Goal: Transaction & Acquisition: Purchase product/service

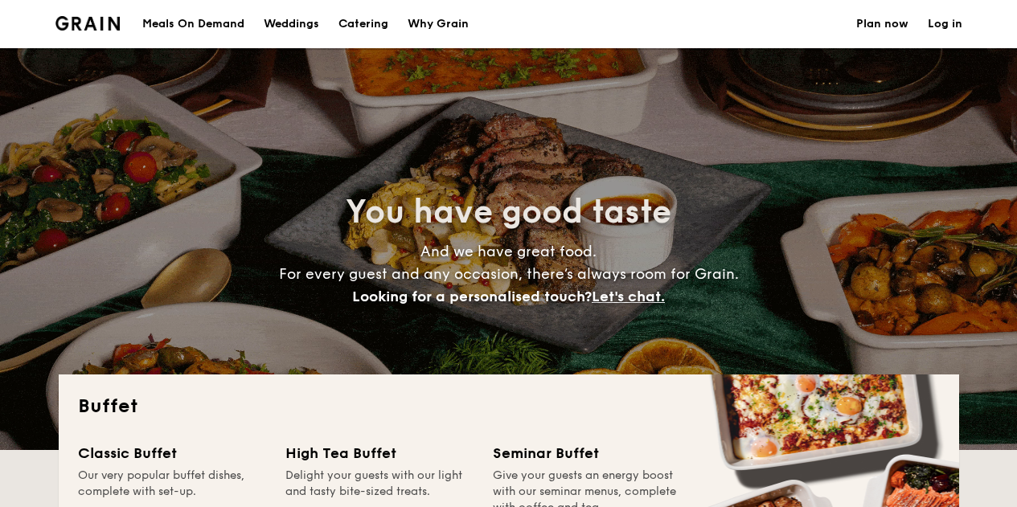
select select
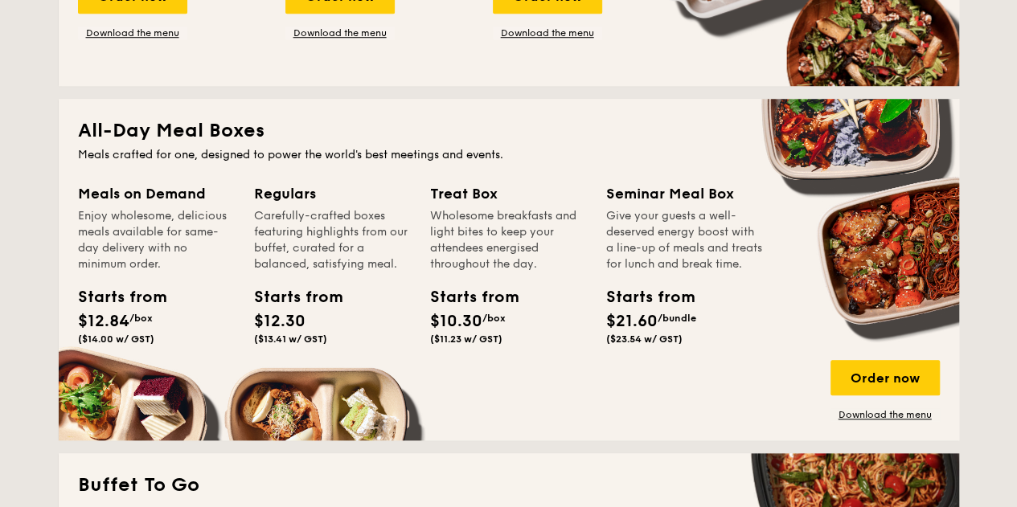
scroll to position [643, 0]
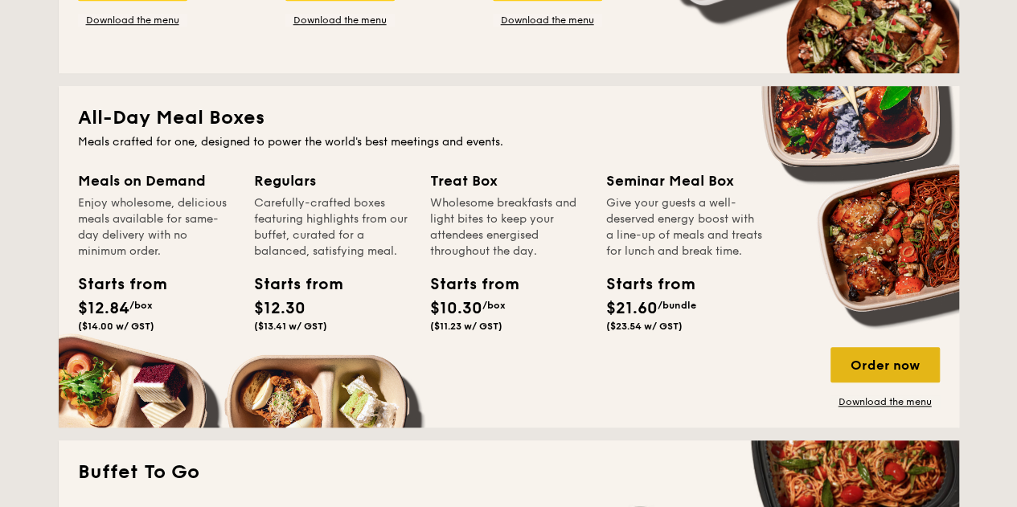
click at [867, 367] on div "Order now" at bounding box center [884, 364] width 109 height 35
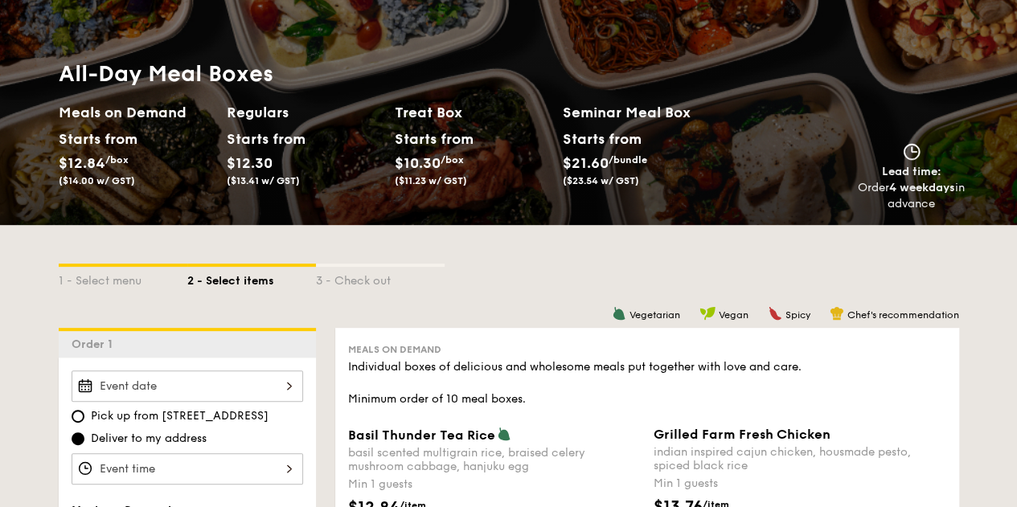
scroll to position [241, 0]
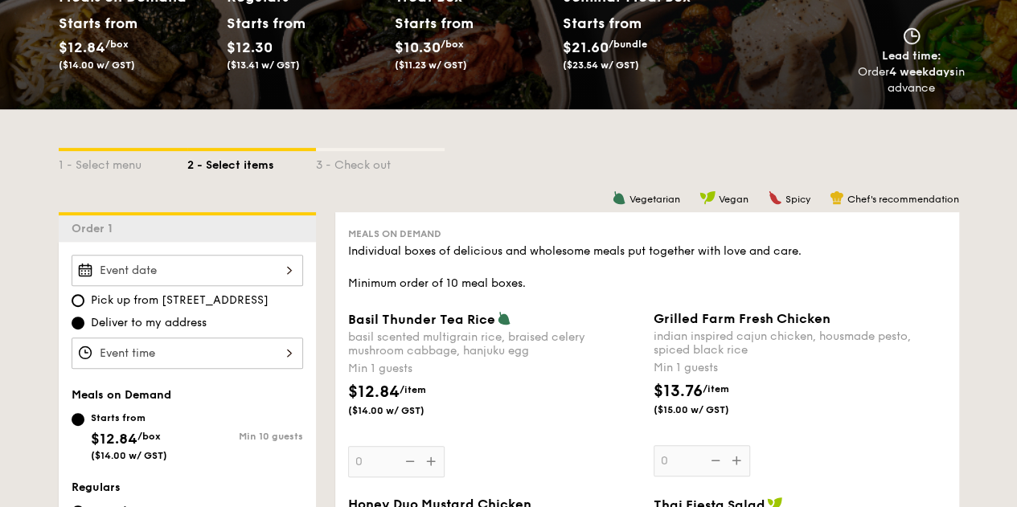
click at [236, 269] on div at bounding box center [188, 270] width 232 height 31
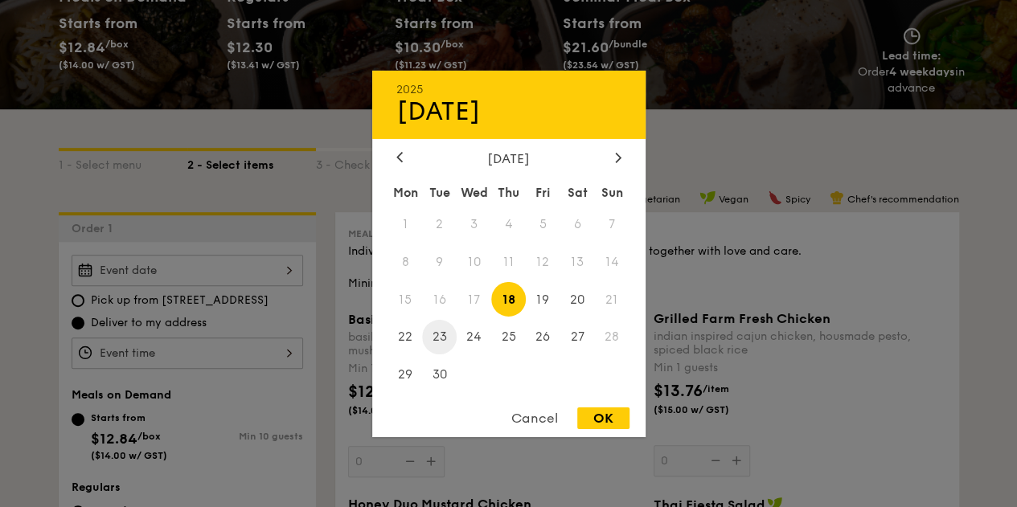
click at [445, 338] on span "23" at bounding box center [439, 337] width 35 height 35
click at [605, 410] on div "OK" at bounding box center [603, 419] width 52 height 22
type input "Sep 23, 2025"
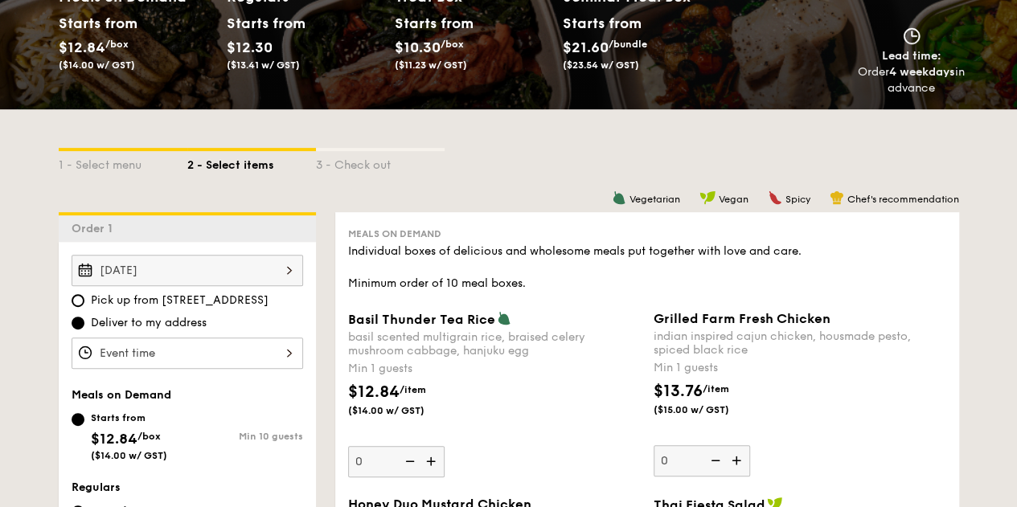
scroll to position [322, 0]
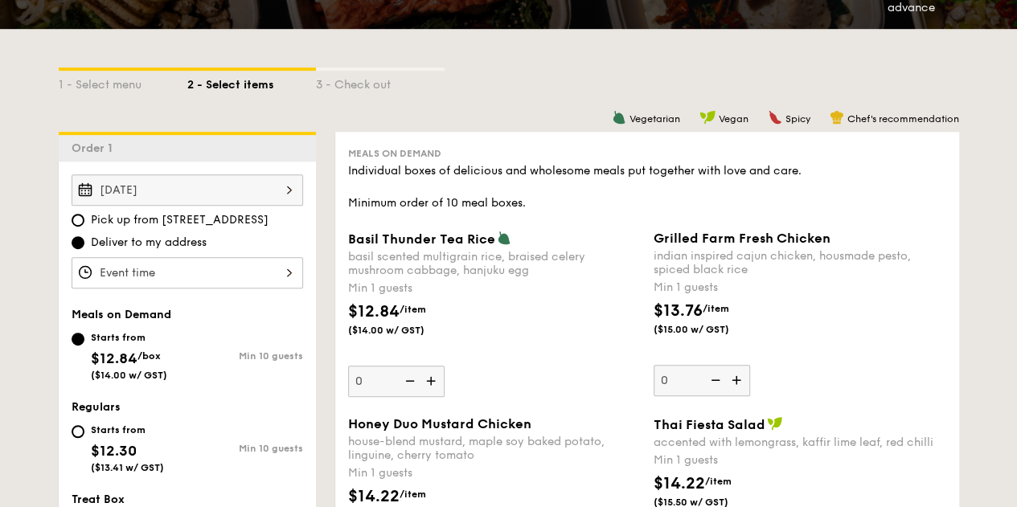
click at [237, 277] on div at bounding box center [188, 272] width 232 height 31
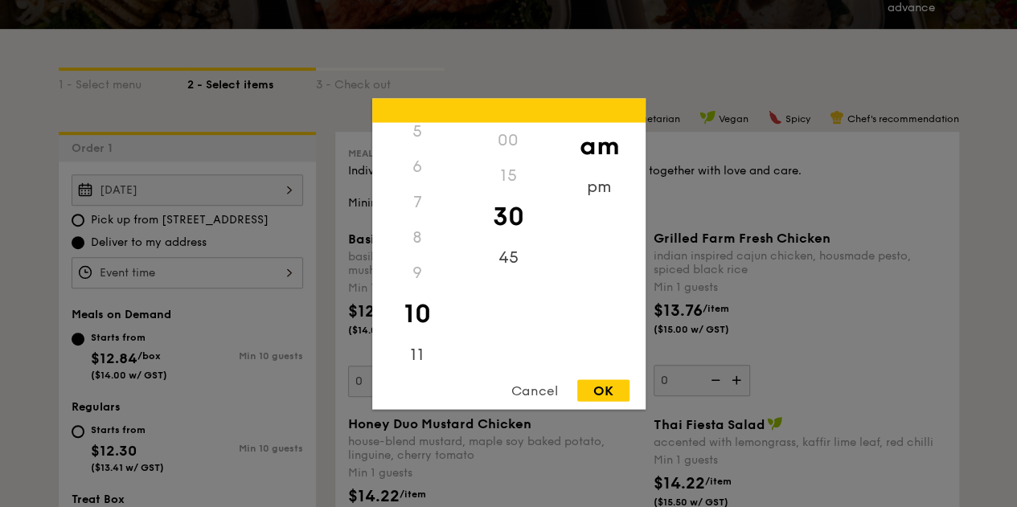
scroll to position [190, 0]
click at [608, 191] on div "pm" at bounding box center [599, 192] width 91 height 47
click at [421, 164] on div "6" at bounding box center [417, 168] width 91 height 47
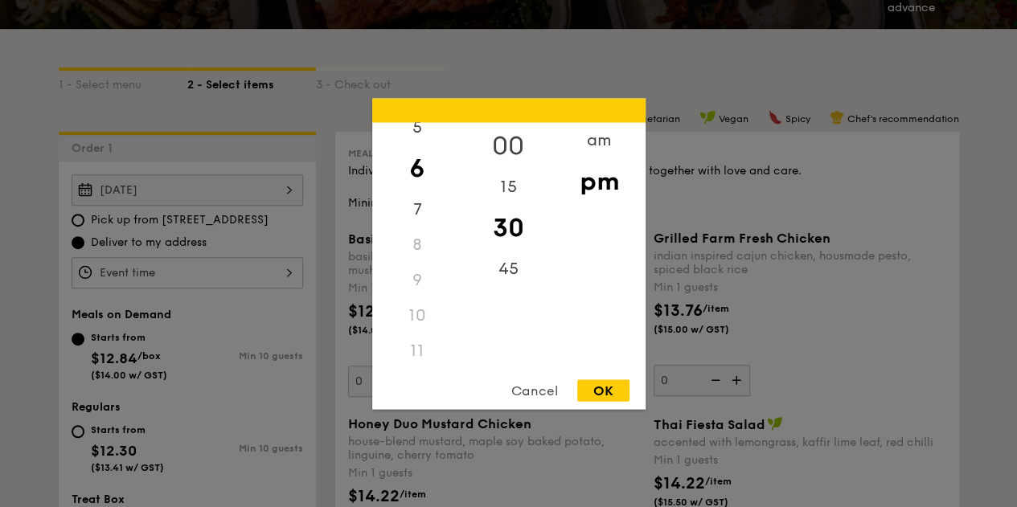
click at [516, 133] on div "00" at bounding box center [508, 145] width 91 height 47
click at [608, 390] on div "OK" at bounding box center [603, 390] width 52 height 22
type input "6:00PM"
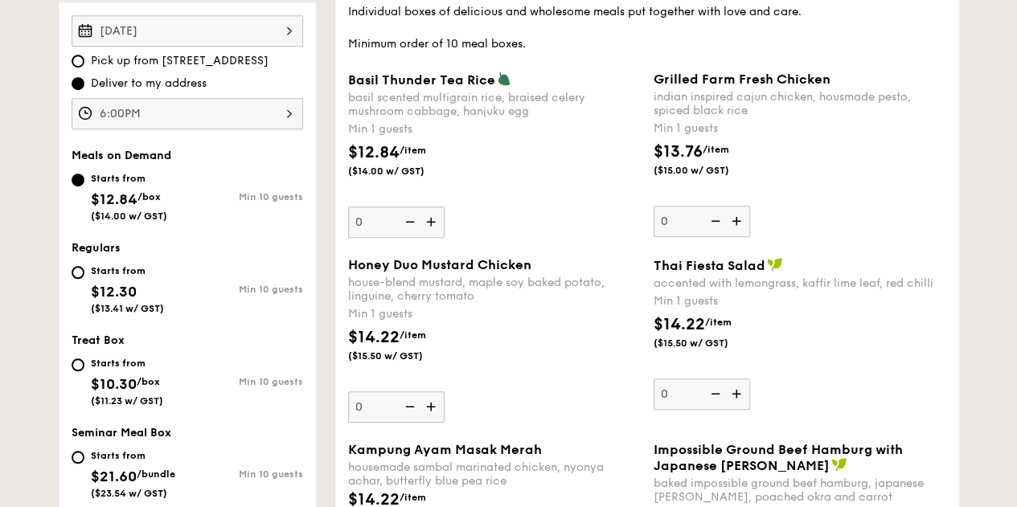
scroll to position [482, 0]
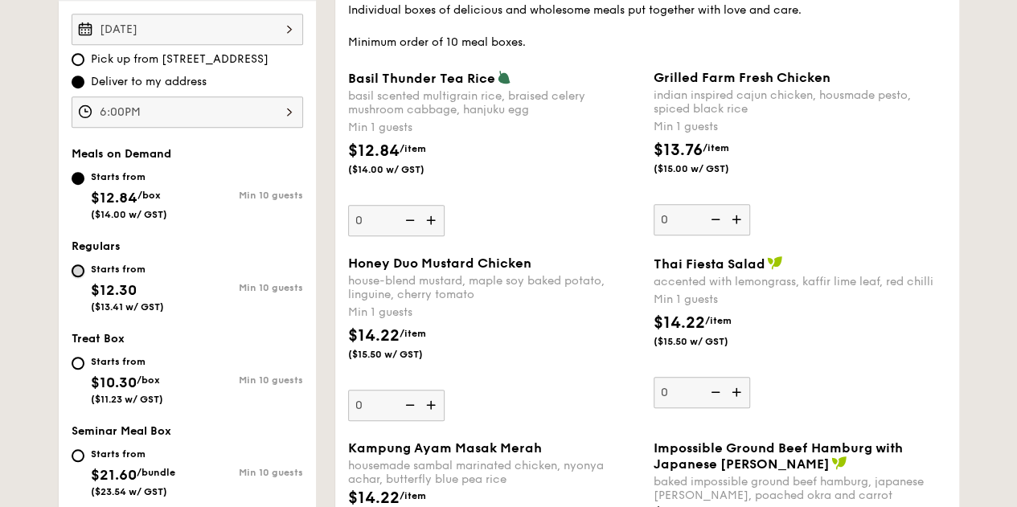
click at [74, 265] on input "Starts from $12.30 ($13.41 w/ GST) Min 10 guests" at bounding box center [78, 270] width 13 height 13
radio input "true"
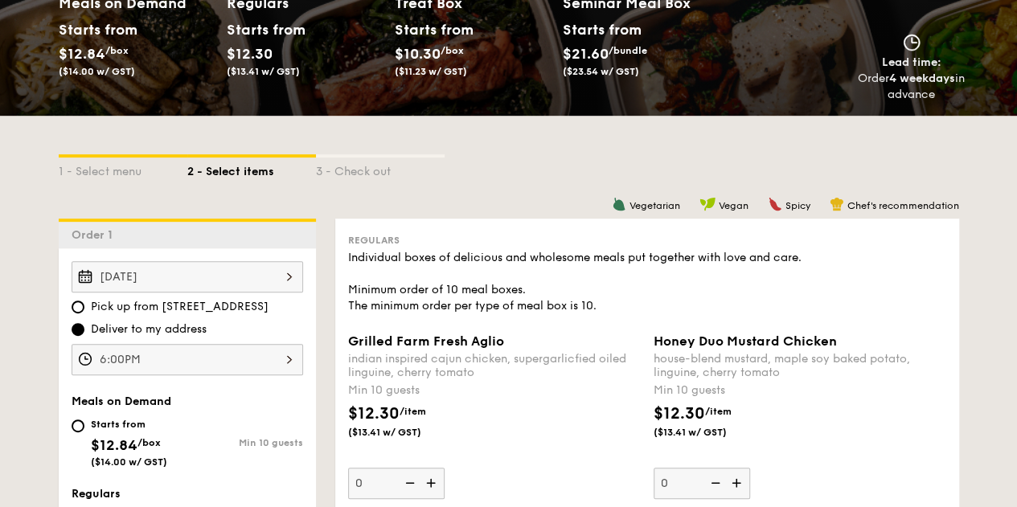
scroll to position [402, 0]
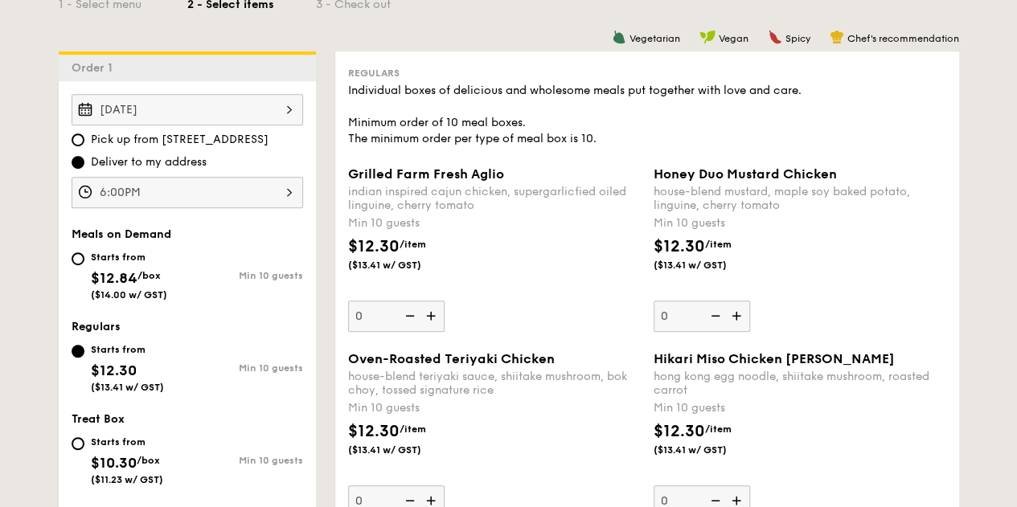
click at [75, 264] on div "Starts from $12.84 /box ($14.00 w/ GST)" at bounding box center [130, 274] width 116 height 53
click at [75, 264] on input "Starts from $12.84 /box ($14.00 w/ GST) Min 10 guests" at bounding box center [78, 258] width 13 height 13
radio input "true"
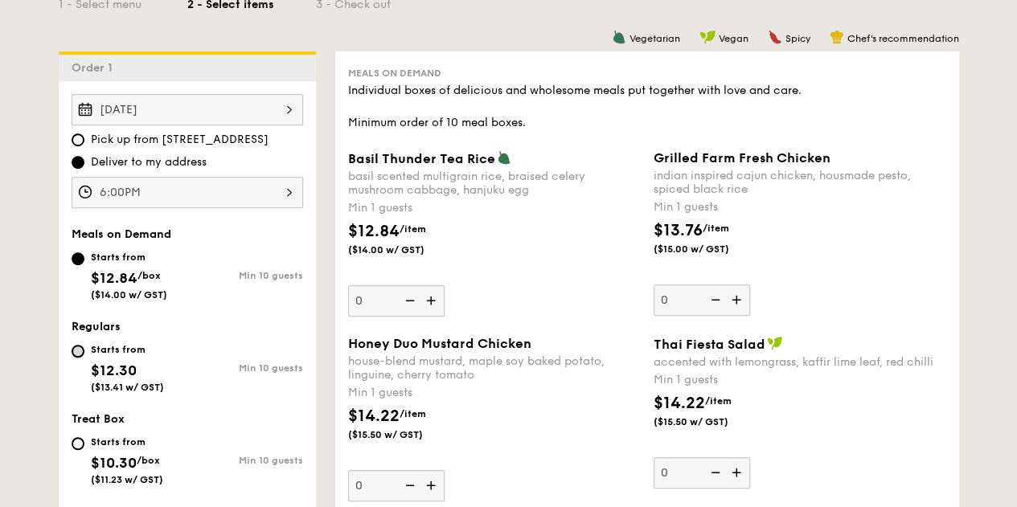
click at [76, 346] on input "Starts from $12.30 ($13.41 w/ GST) Min 10 guests" at bounding box center [78, 351] width 13 height 13
radio input "true"
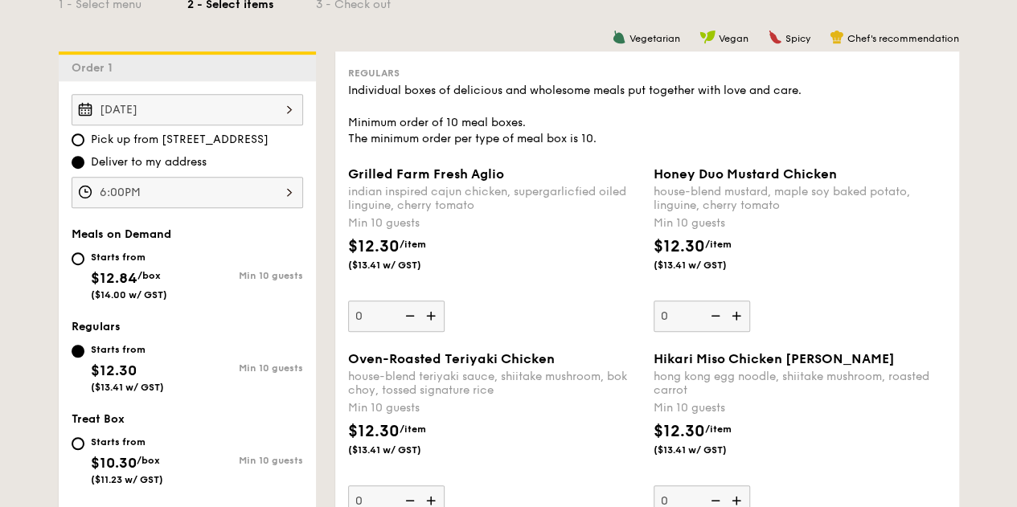
click at [84, 251] on div "Starts from $12.84 /box ($14.00 w/ GST)" at bounding box center [130, 274] width 116 height 53
click at [84, 252] on input "Starts from $12.84 /box ($14.00 w/ GST) Min 10 guests" at bounding box center [78, 258] width 13 height 13
radio input "true"
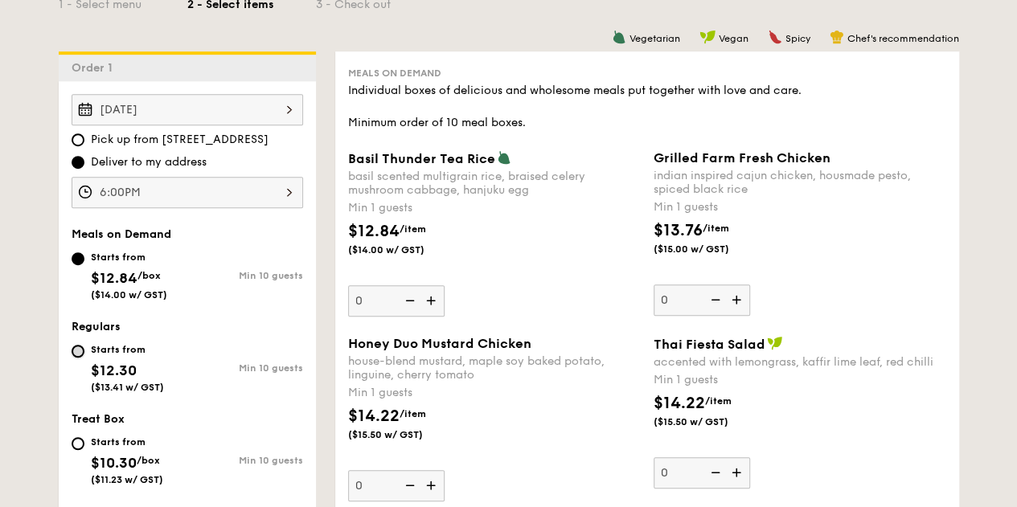
click at [77, 345] on input "Starts from $12.30 ($13.41 w/ GST) Min 10 guests" at bounding box center [78, 351] width 13 height 13
radio input "true"
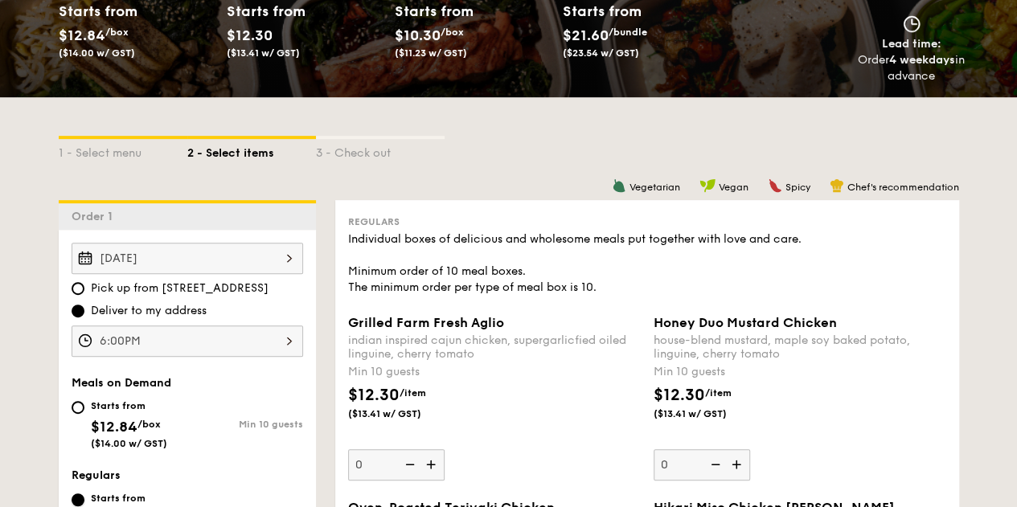
scroll to position [241, 0]
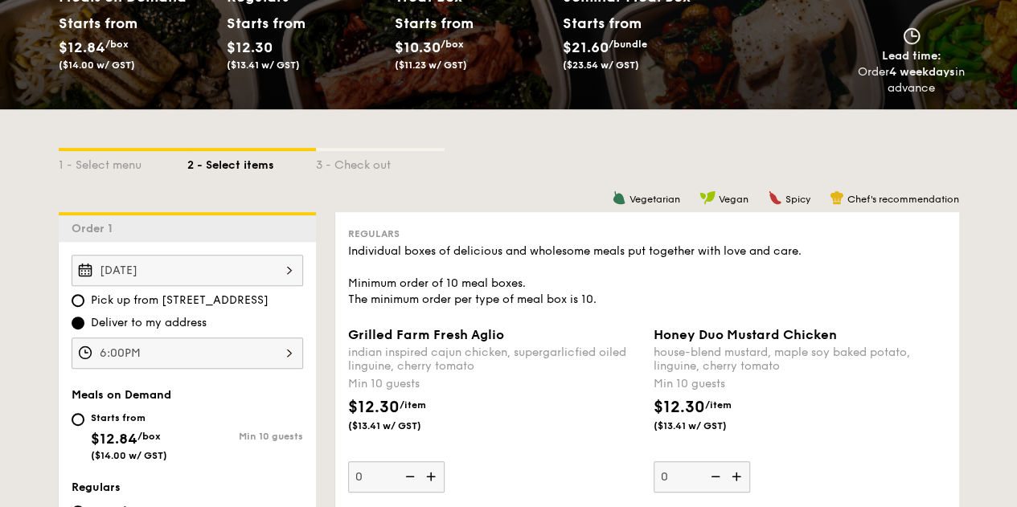
click at [911, 196] on span "Chef's recommendation" at bounding box center [903, 199] width 112 height 11
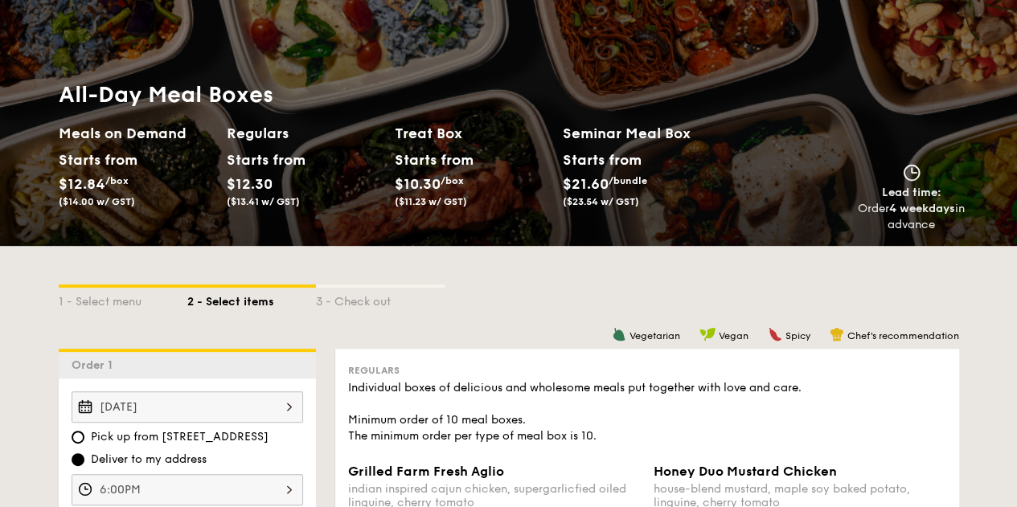
scroll to position [402, 0]
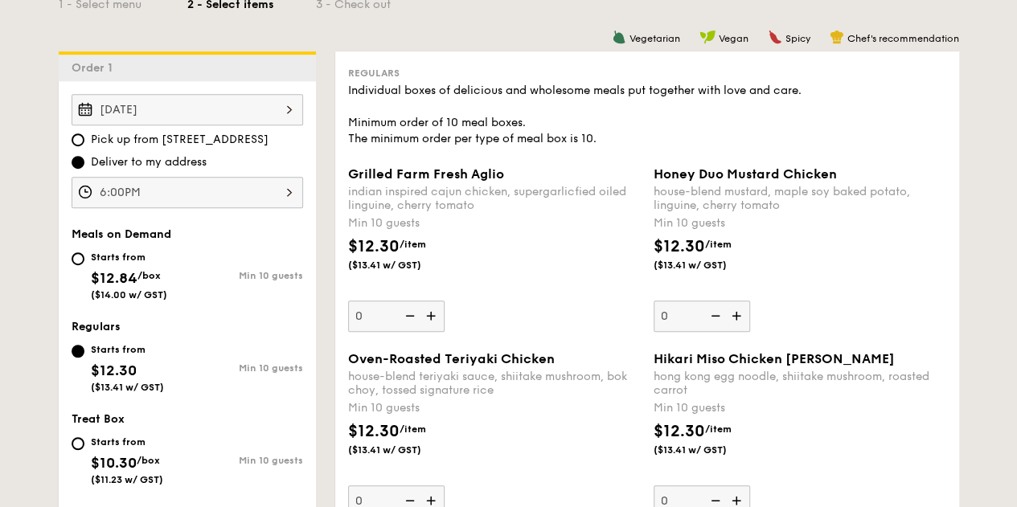
click at [433, 316] on img at bounding box center [432, 316] width 24 height 31
click at [433, 316] on input "0" at bounding box center [396, 316] width 96 height 31
click at [433, 316] on img at bounding box center [432, 316] width 24 height 31
click at [433, 316] on input "10" at bounding box center [396, 316] width 96 height 31
click at [413, 313] on img at bounding box center [408, 316] width 24 height 31
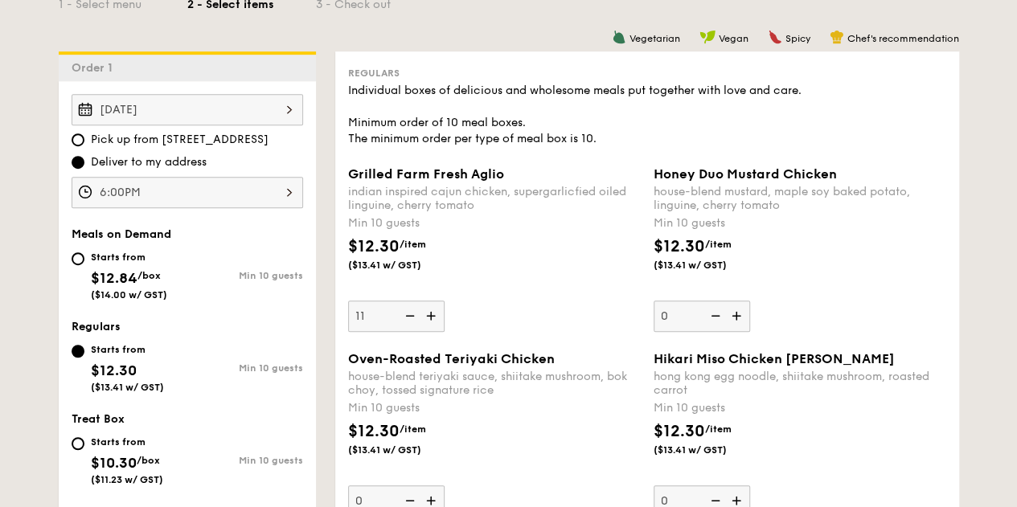
click at [413, 313] on input "11" at bounding box center [396, 316] width 96 height 31
type input "10"
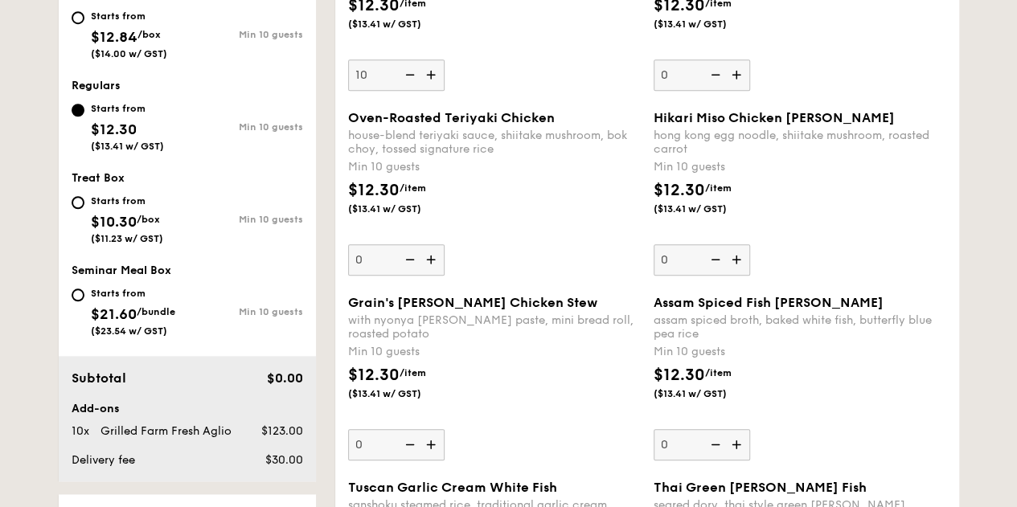
scroll to position [322, 0]
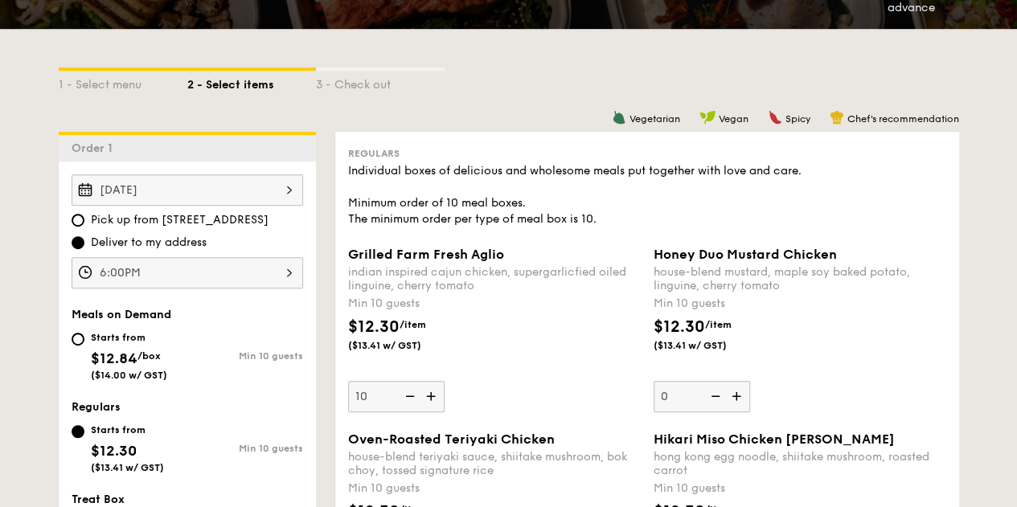
click at [111, 338] on div "Starts from" at bounding box center [129, 337] width 76 height 13
click at [84, 338] on input "Starts from $12.84 /box ($14.00 w/ GST) Min 10 guests" at bounding box center [78, 339] width 13 height 13
radio input "true"
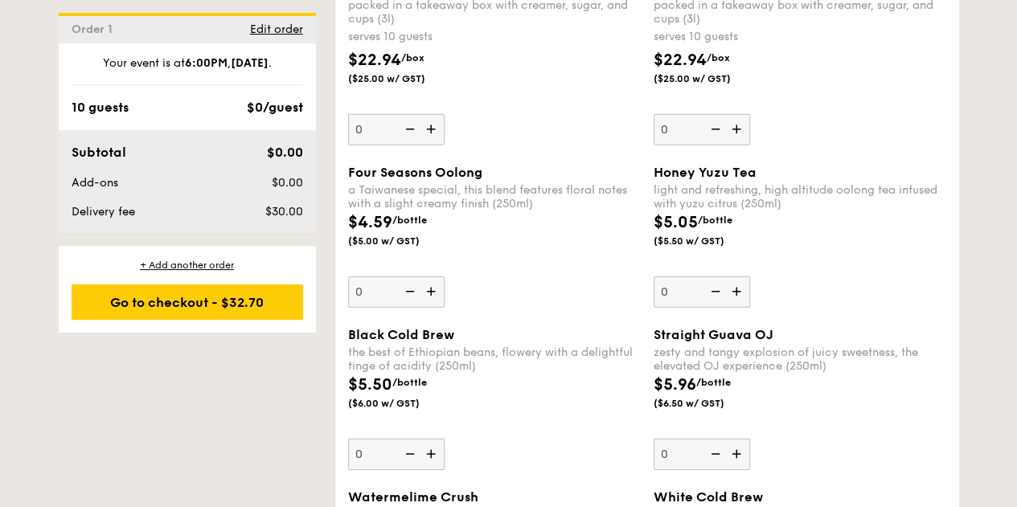
scroll to position [1929, 0]
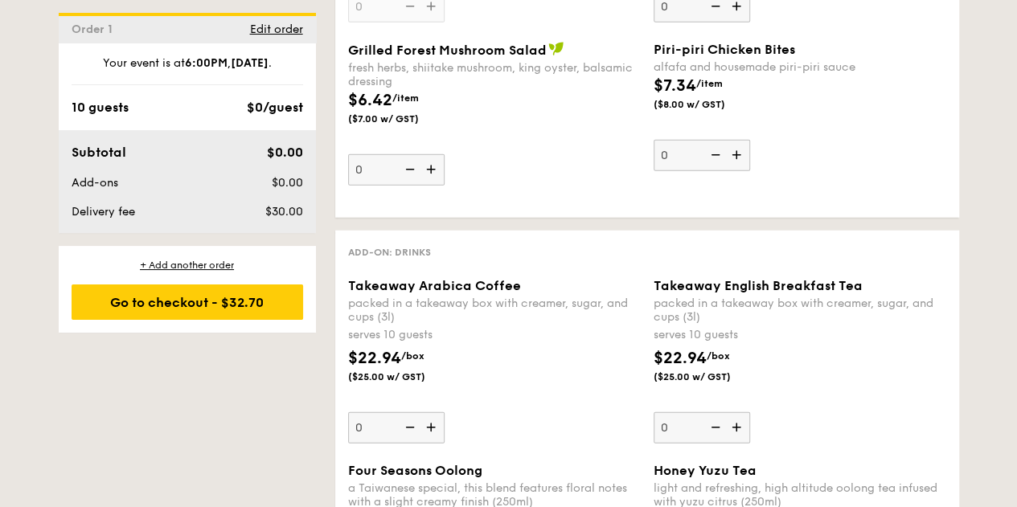
select select
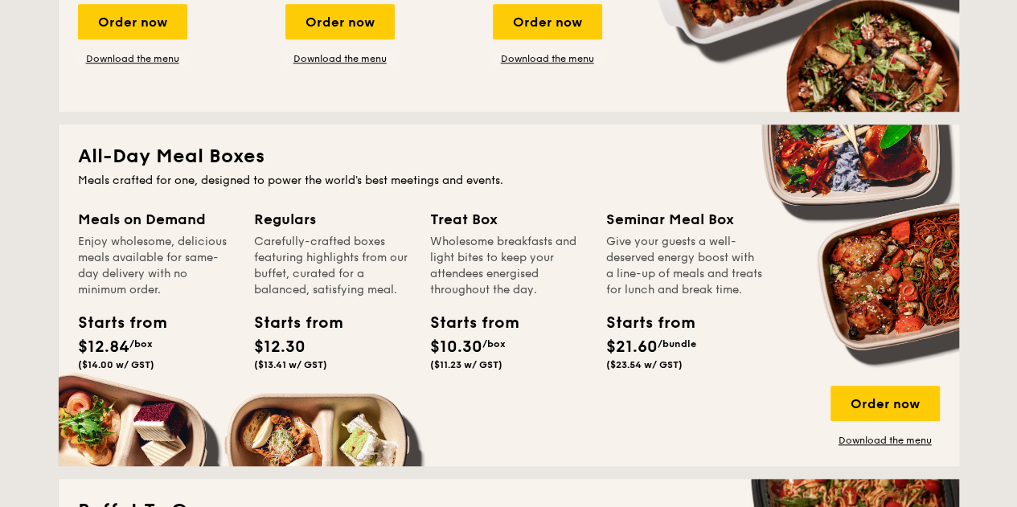
scroll to position [598, 0]
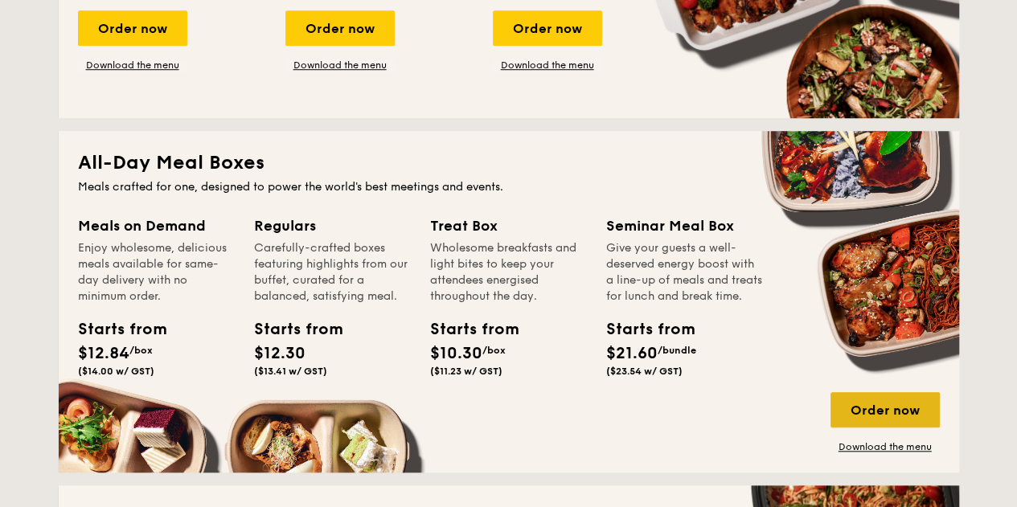
click at [888, 412] on div "Order now" at bounding box center [884, 409] width 109 height 35
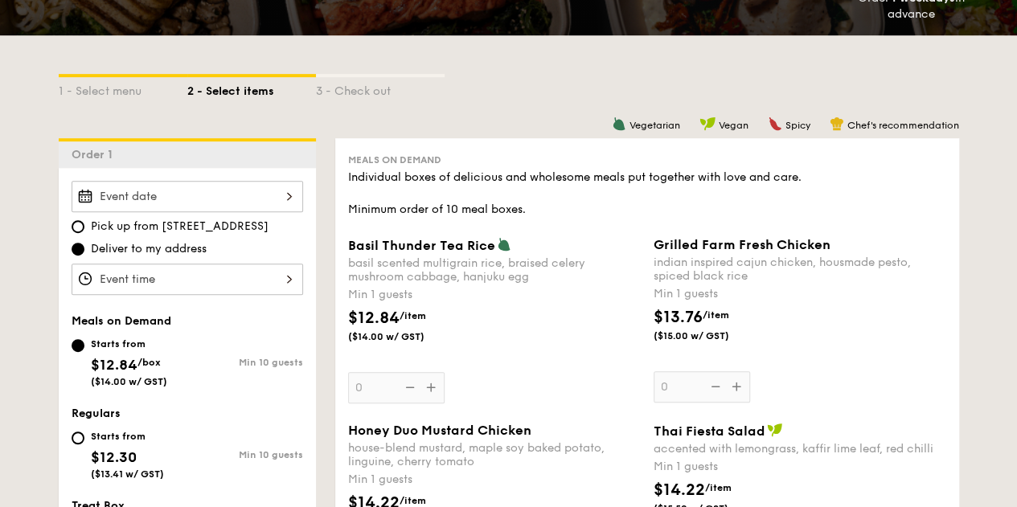
scroll to position [322, 0]
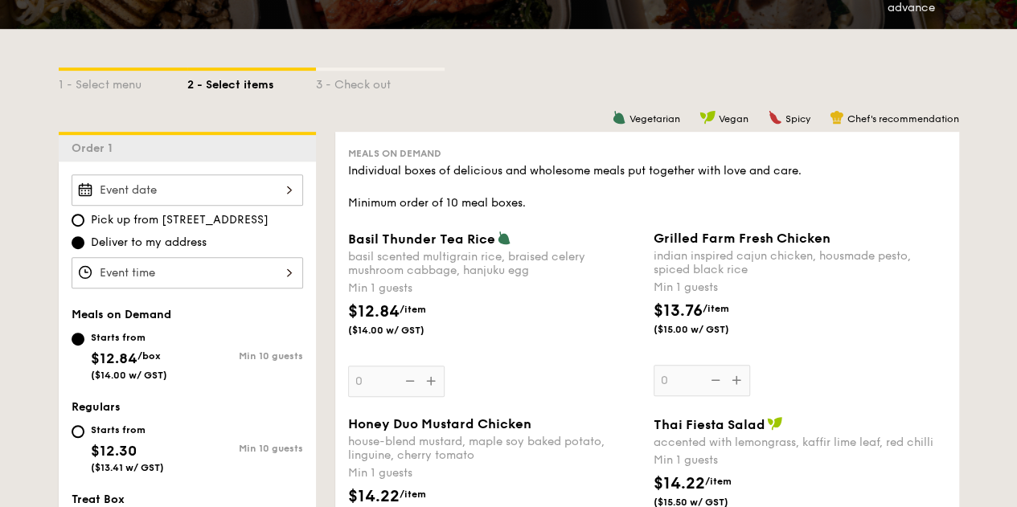
click at [199, 181] on div at bounding box center [188, 189] width 232 height 31
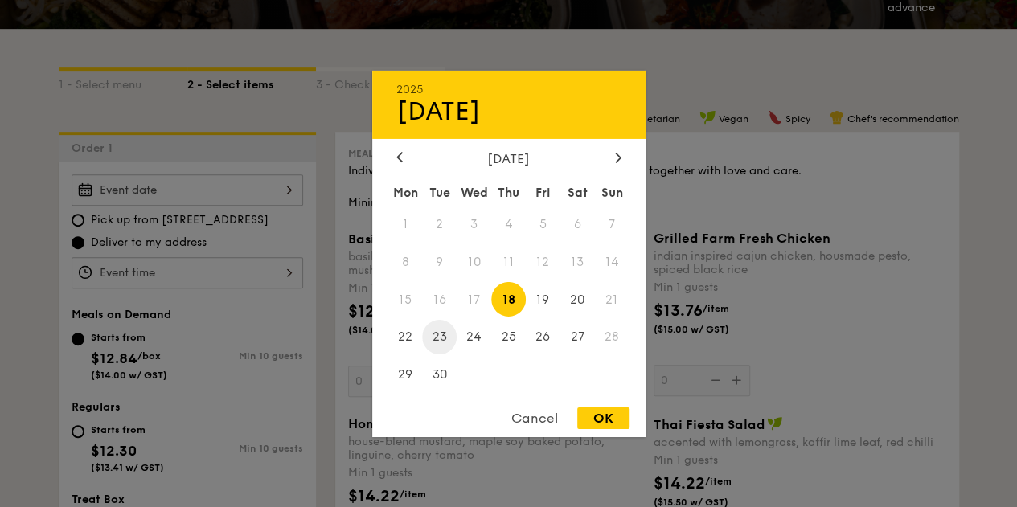
click at [433, 341] on span "23" at bounding box center [439, 337] width 35 height 35
click at [601, 417] on div "OK" at bounding box center [603, 419] width 52 height 22
type input "Sep 23, 2025"
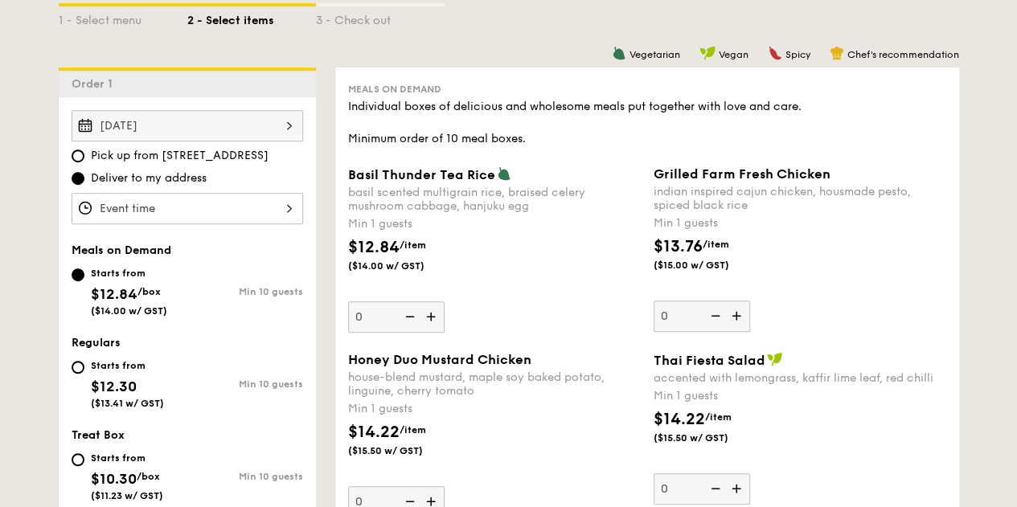
scroll to position [482, 0]
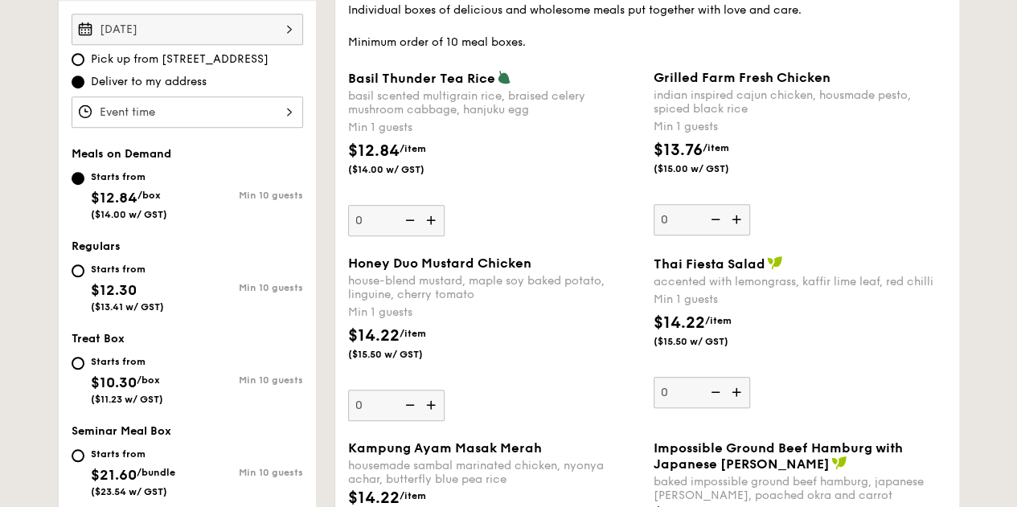
click at [192, 102] on div "12 1 2 3 4 5 6 7 8 9 10 11 00 15 30 45 am pm Cancel OK" at bounding box center [188, 111] width 232 height 31
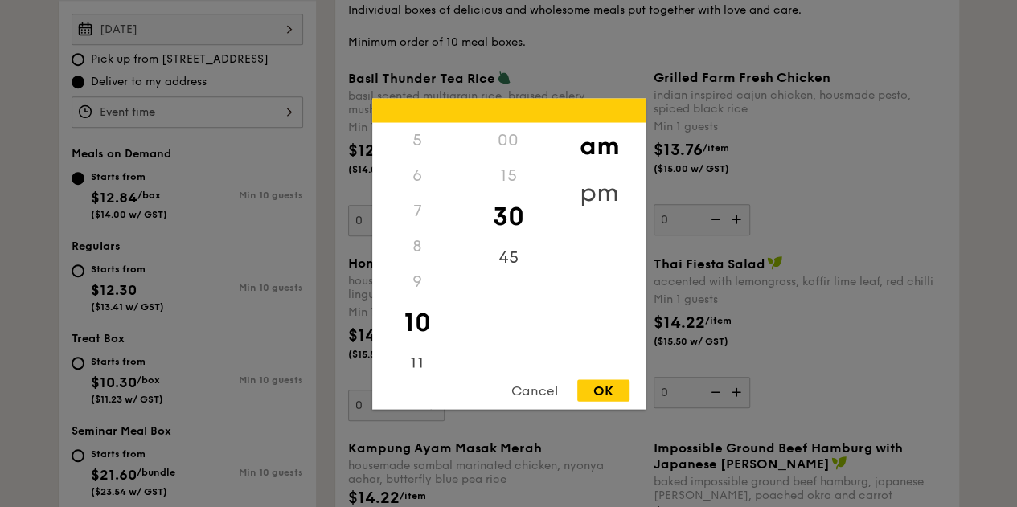
click at [595, 198] on div "pm" at bounding box center [599, 192] width 91 height 47
click at [416, 178] on div "6" at bounding box center [417, 181] width 91 height 47
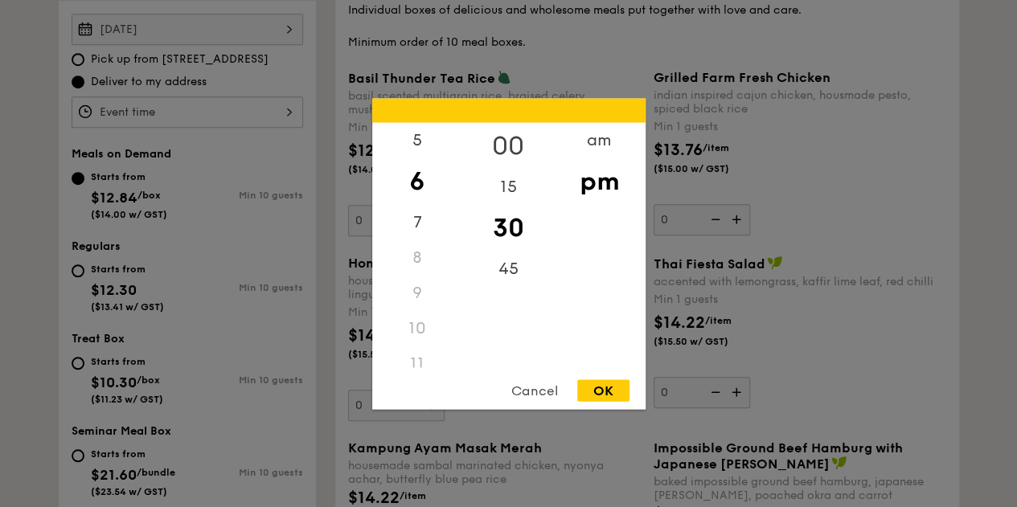
click at [501, 139] on div "00" at bounding box center [508, 145] width 91 height 47
click at [611, 392] on div "OK" at bounding box center [603, 390] width 52 height 22
type input "6:00PM"
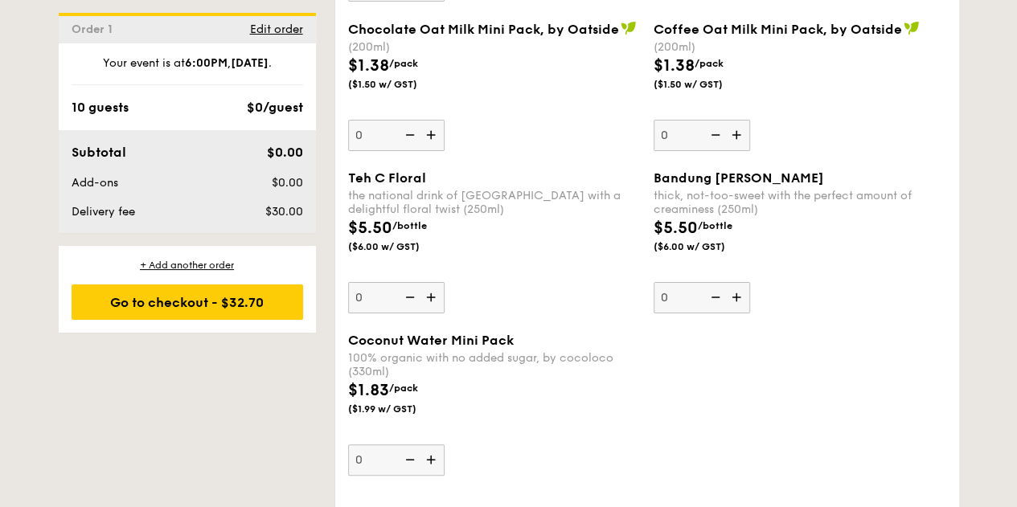
scroll to position [3376, 0]
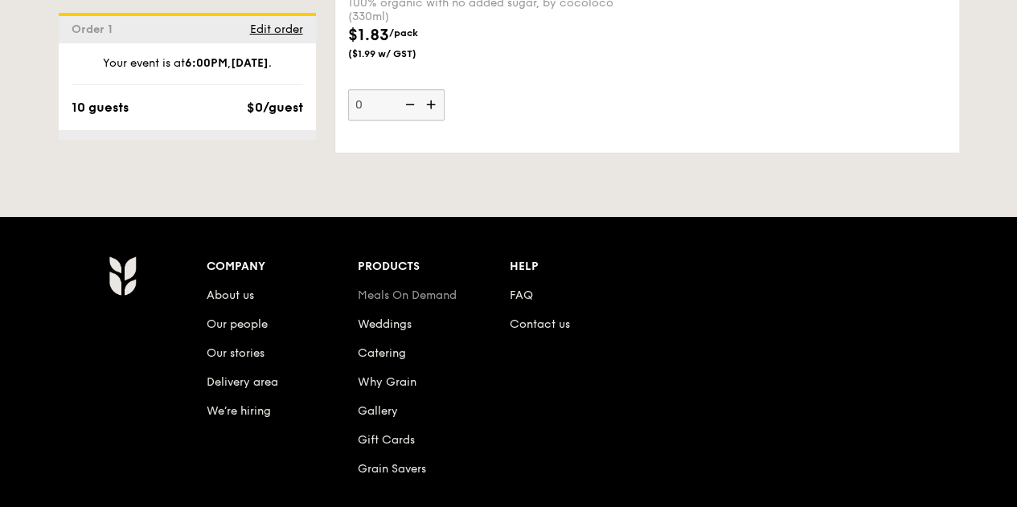
click at [415, 289] on link "Meals On Demand" at bounding box center [407, 296] width 99 height 14
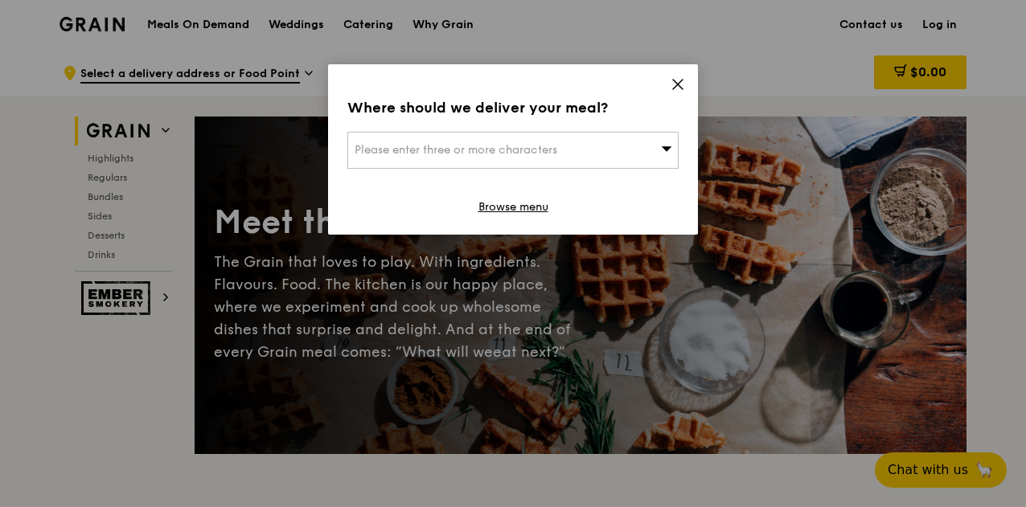
click at [490, 145] on span "Please enter three or more characters" at bounding box center [456, 150] width 203 height 14
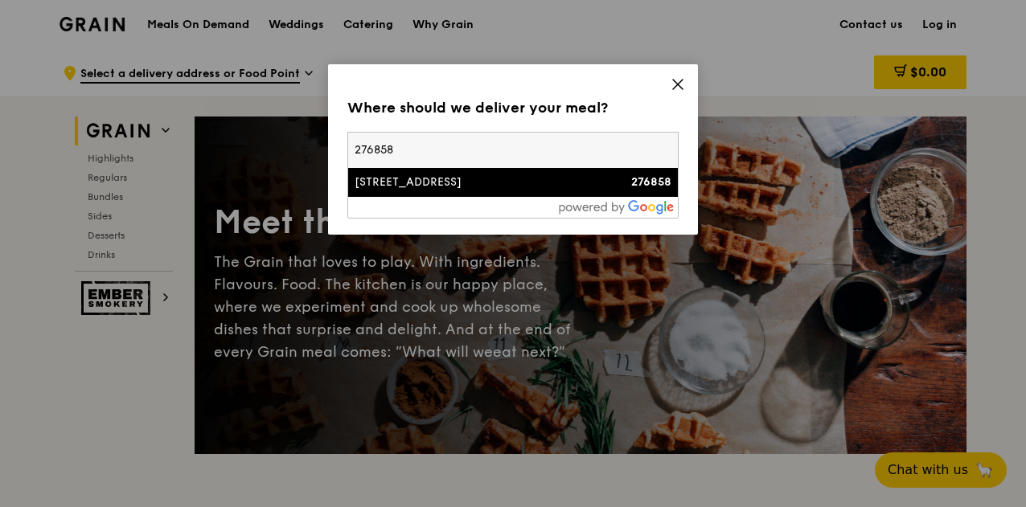
type input "276858"
click at [643, 174] on div "276858" at bounding box center [632, 182] width 80 height 16
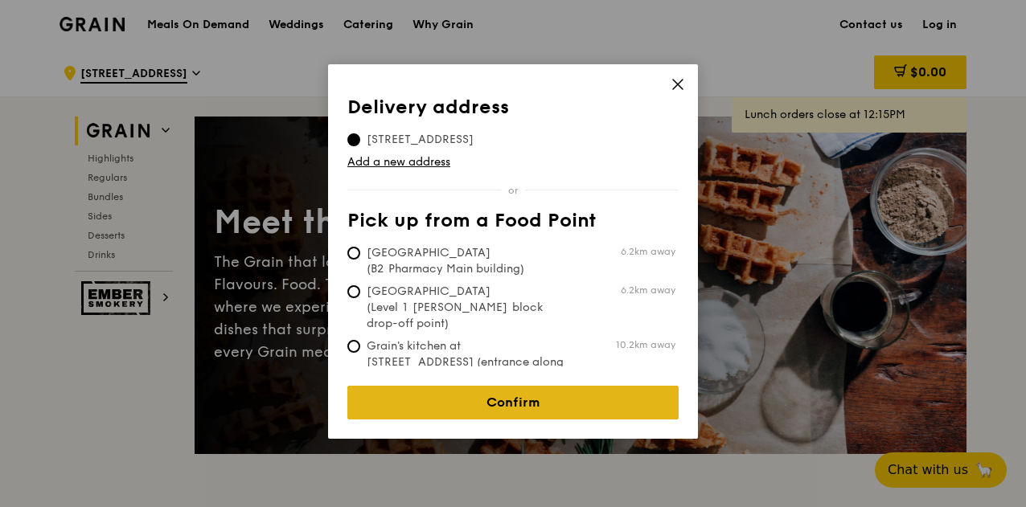
click at [535, 386] on link "Confirm" at bounding box center [512, 403] width 331 height 34
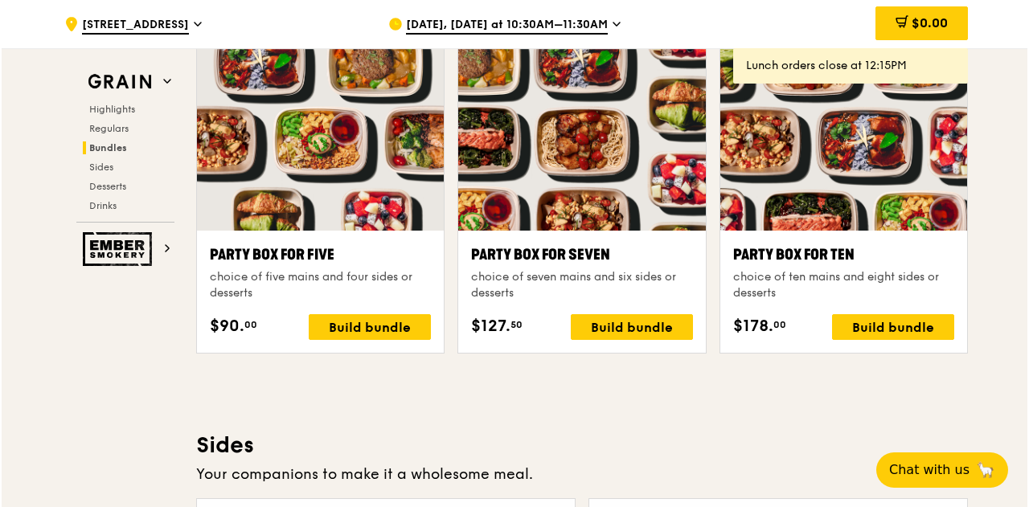
scroll to position [3216, 0]
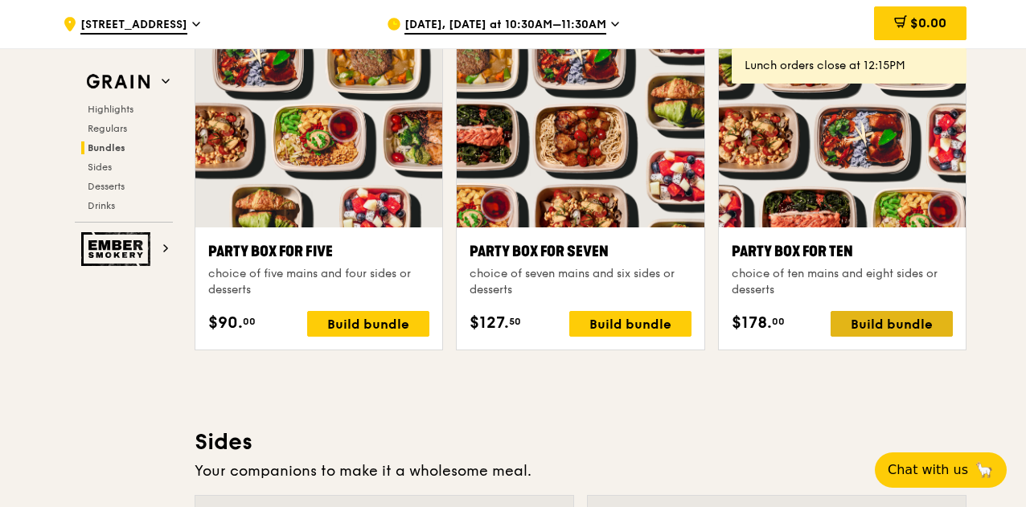
click at [884, 320] on div "Build bundle" at bounding box center [891, 324] width 122 height 26
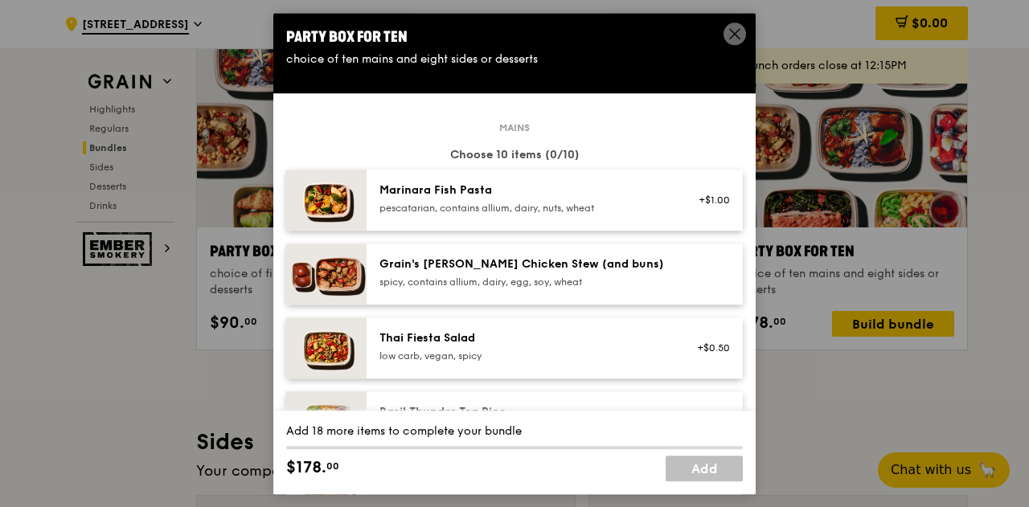
click at [513, 264] on div "Grain's [PERSON_NAME] Chicken Stew (and buns)" at bounding box center [523, 264] width 289 height 16
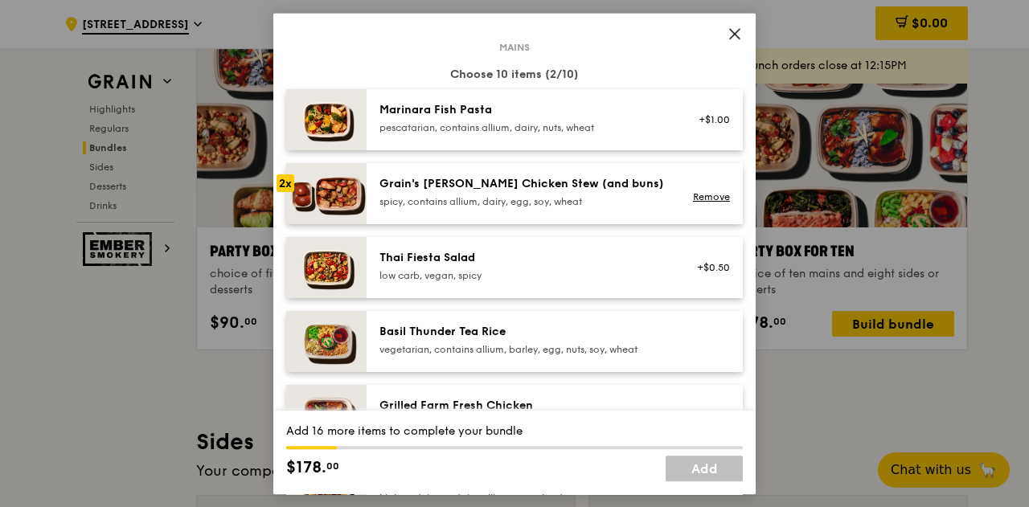
scroll to position [161, 0]
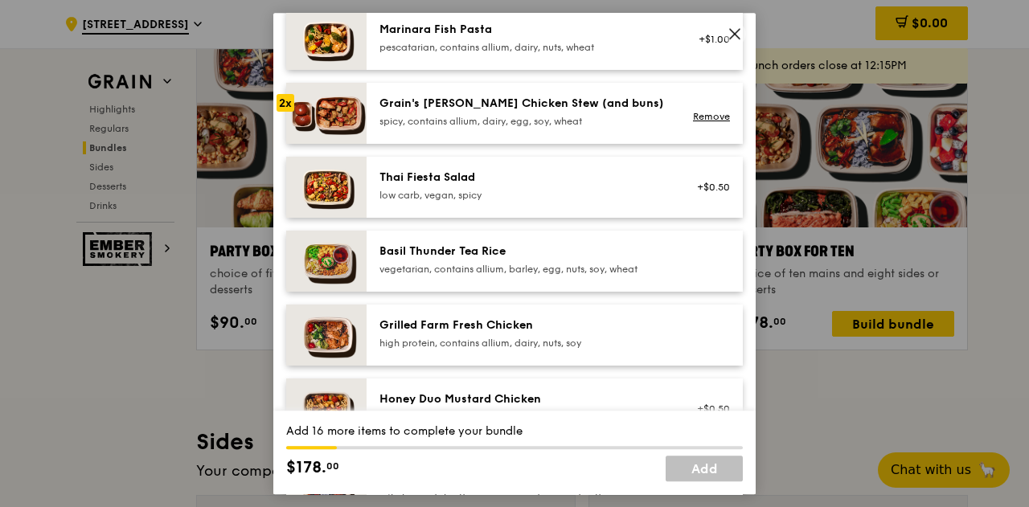
click at [519, 326] on div "Grilled Farm Fresh Chicken" at bounding box center [523, 326] width 289 height 16
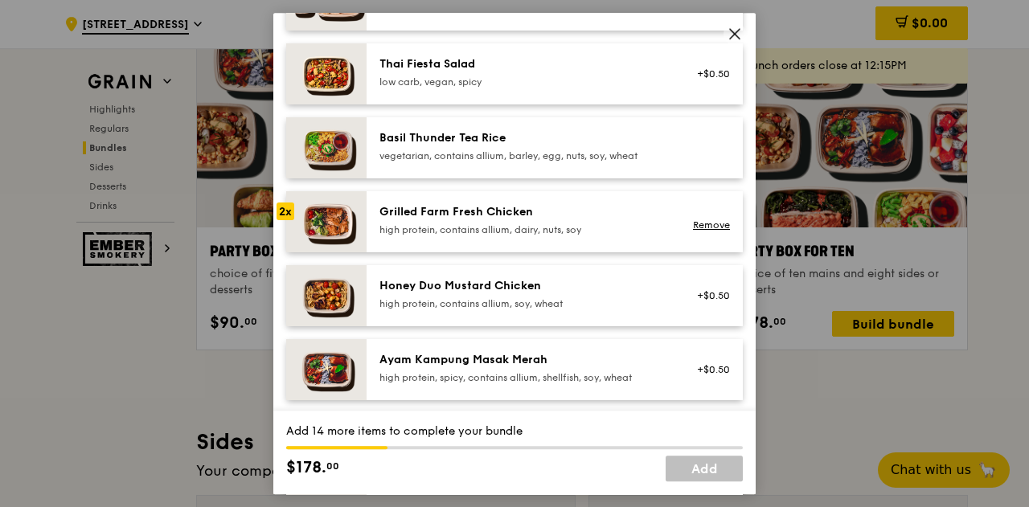
scroll to position [322, 0]
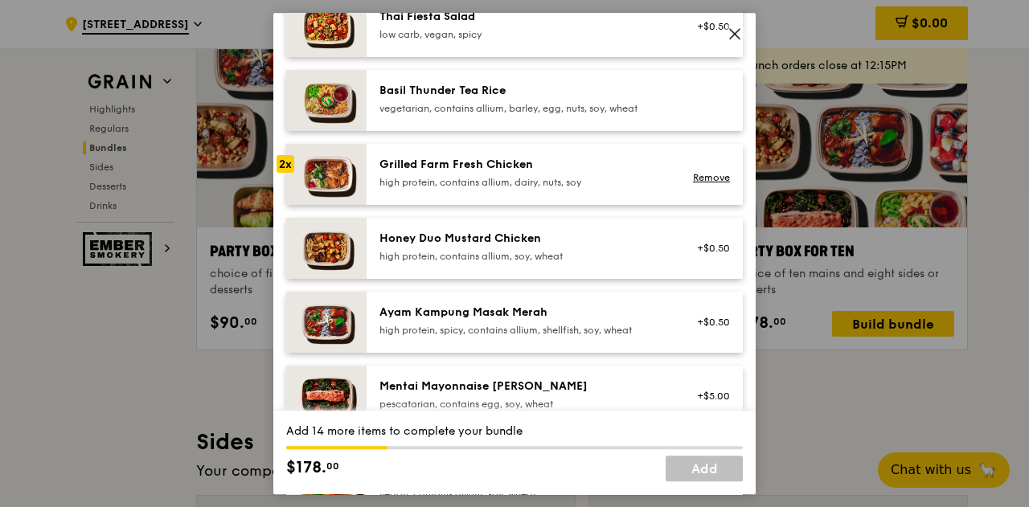
click at [569, 233] on div "Honey Duo Mustard Chicken" at bounding box center [523, 239] width 289 height 16
click at [572, 306] on div "Ayam Kampung Masak Merah" at bounding box center [523, 313] width 289 height 16
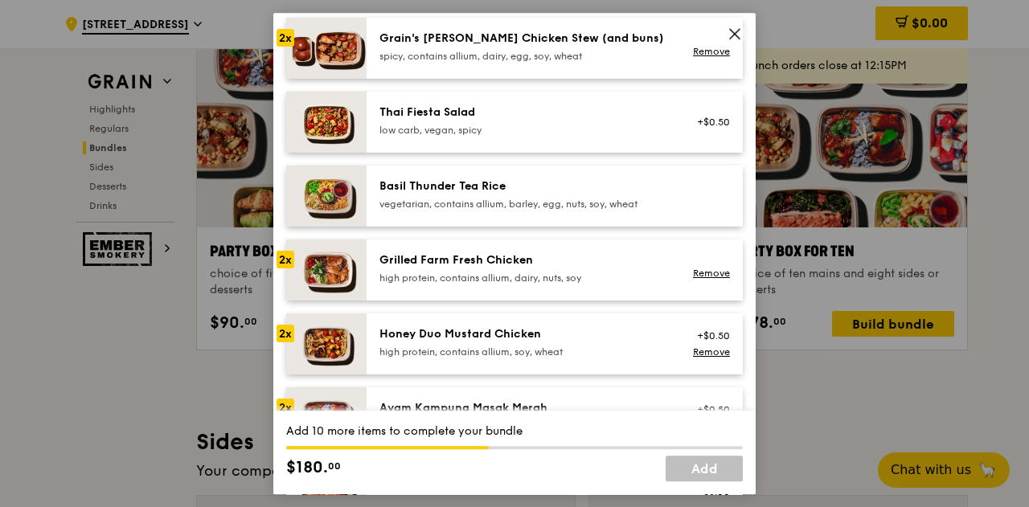
scroll to position [241, 0]
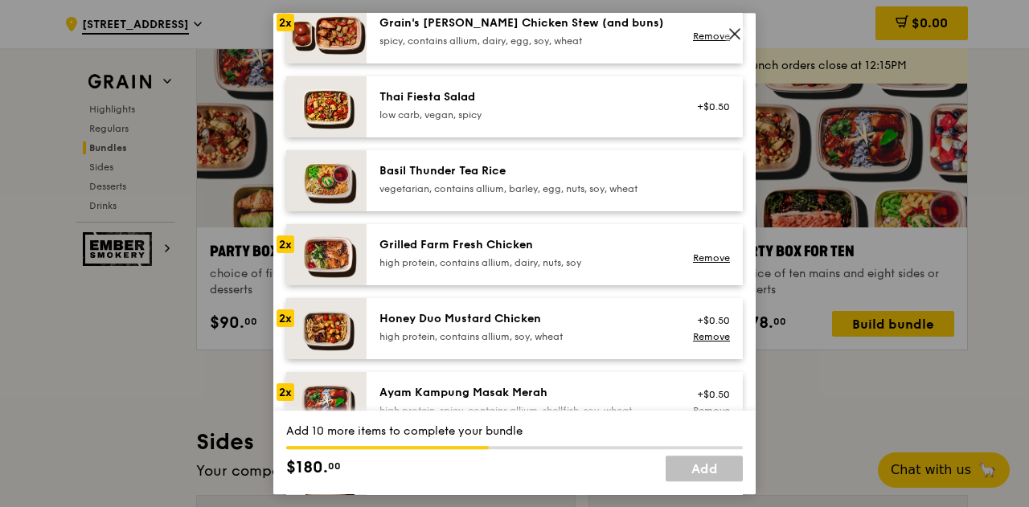
click at [514, 179] on div "Basil Thunder Tea Rice vegetarian, contains allium, barley, egg, nuts, soy, whe…" at bounding box center [523, 179] width 289 height 32
click at [615, 305] on div "Honey Duo Mustard Chicken high protein, contains allium, soy, wheat +$0.50 Remo…" at bounding box center [555, 328] width 376 height 61
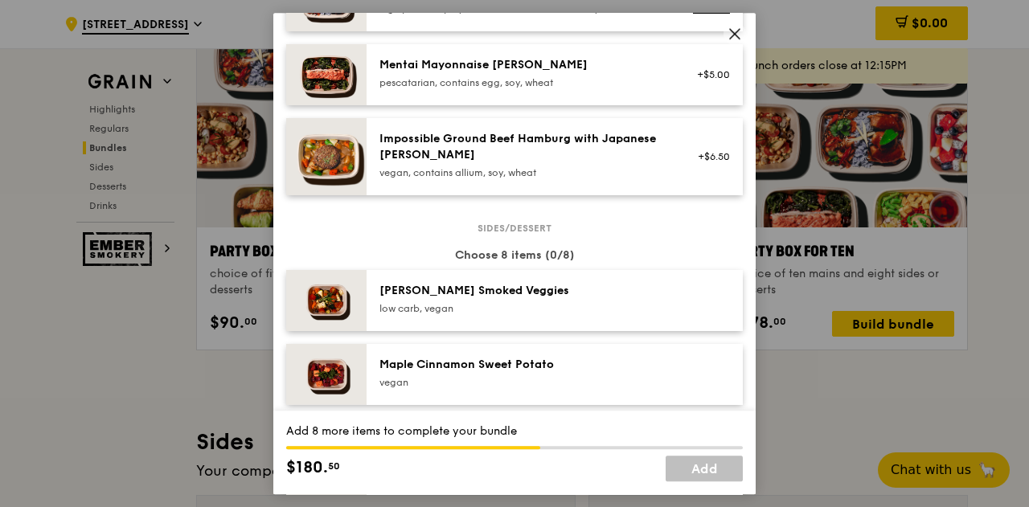
scroll to position [724, 0]
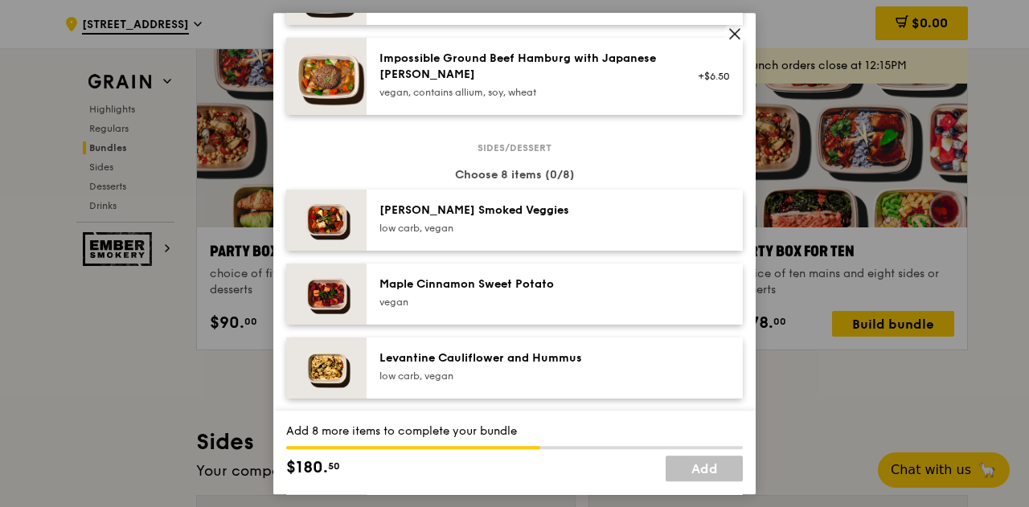
click at [611, 224] on div "low carb, vegan" at bounding box center [523, 228] width 289 height 13
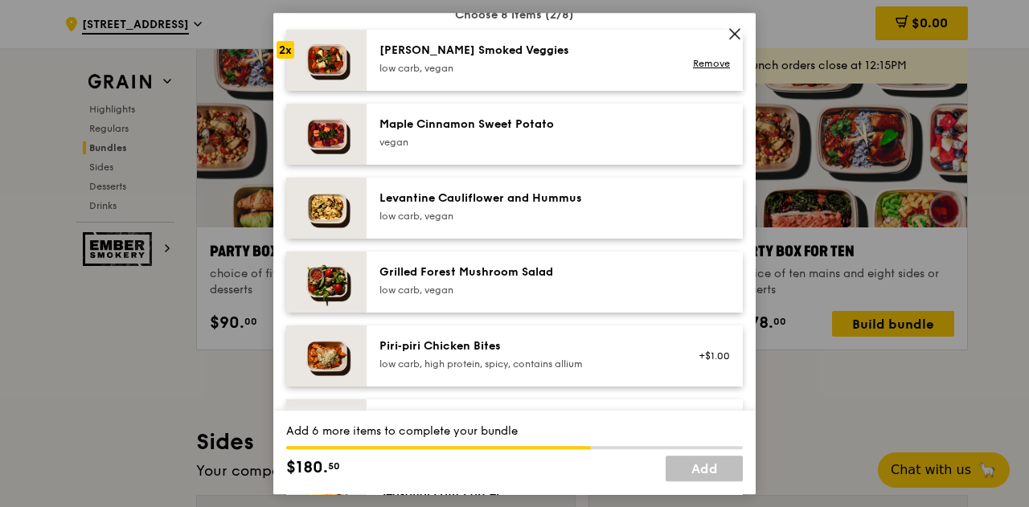
scroll to position [884, 0]
click at [617, 267] on div "Grilled Forest Mushroom Salad" at bounding box center [523, 272] width 289 height 16
click at [606, 56] on div "[PERSON_NAME] Smoked Veggies" at bounding box center [523, 50] width 289 height 16
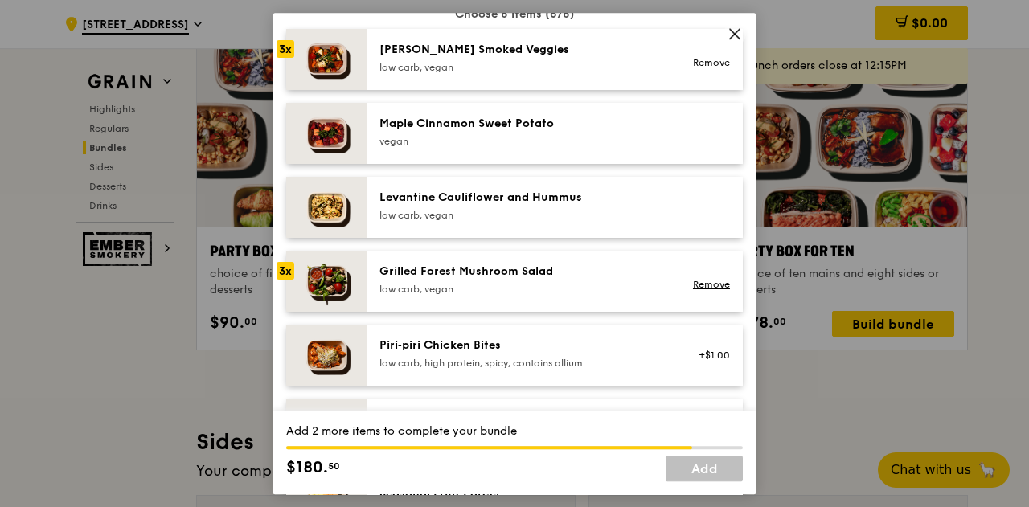
click at [630, 133] on div "Maple Cinnamon Sweet Potato [GEOGRAPHIC_DATA]" at bounding box center [523, 132] width 289 height 32
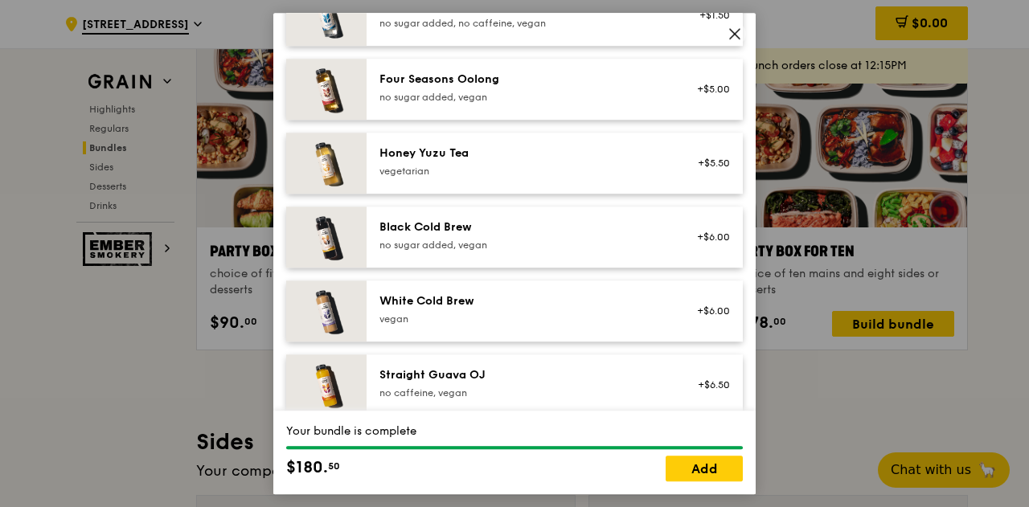
scroll to position [1987, 0]
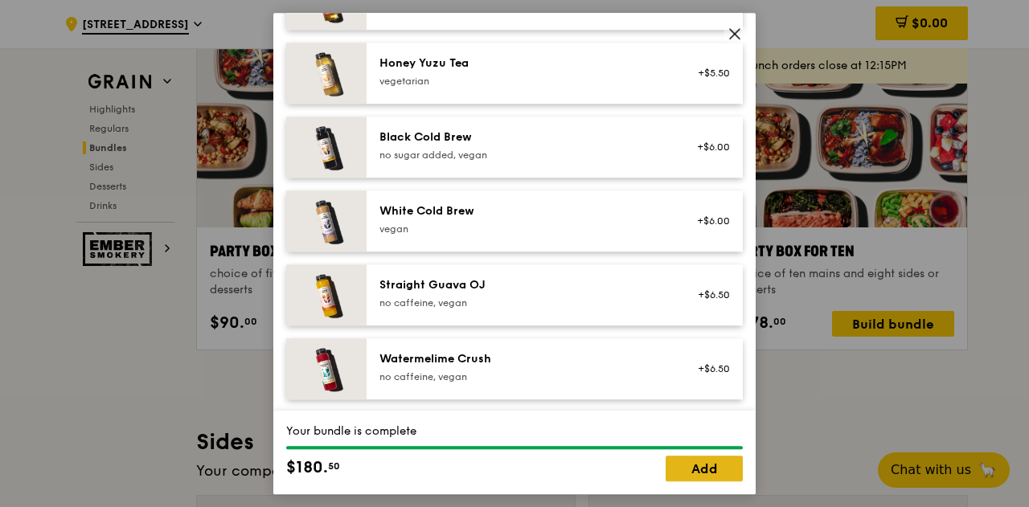
click at [704, 464] on link "Add" at bounding box center [704, 469] width 77 height 26
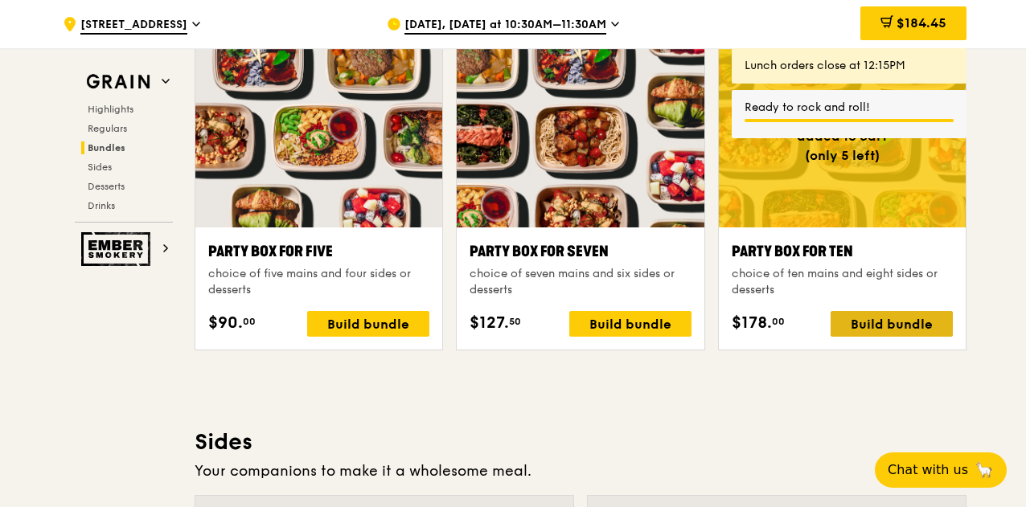
click at [887, 318] on div "Build bundle" at bounding box center [891, 324] width 122 height 26
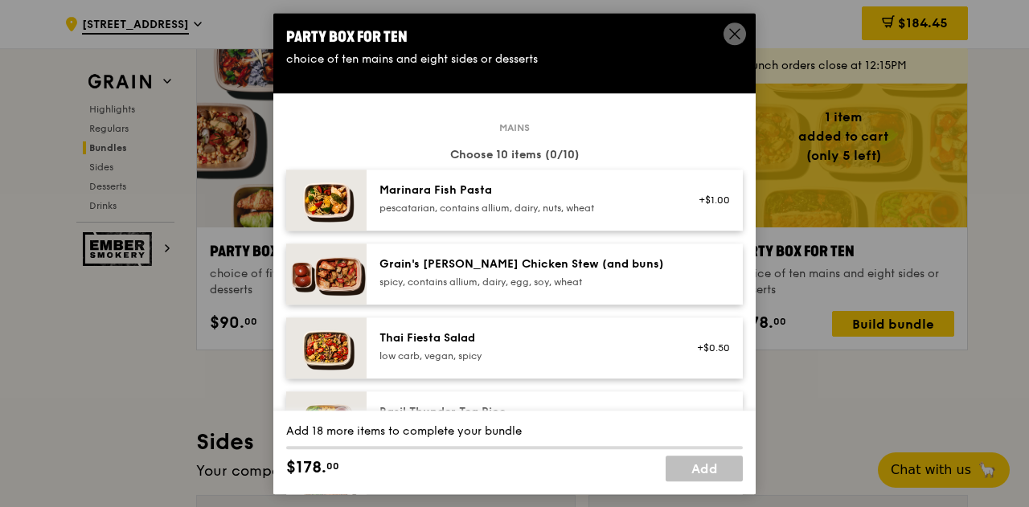
click at [529, 266] on div "Grain's [PERSON_NAME] Chicken Stew (and buns)" at bounding box center [523, 264] width 289 height 16
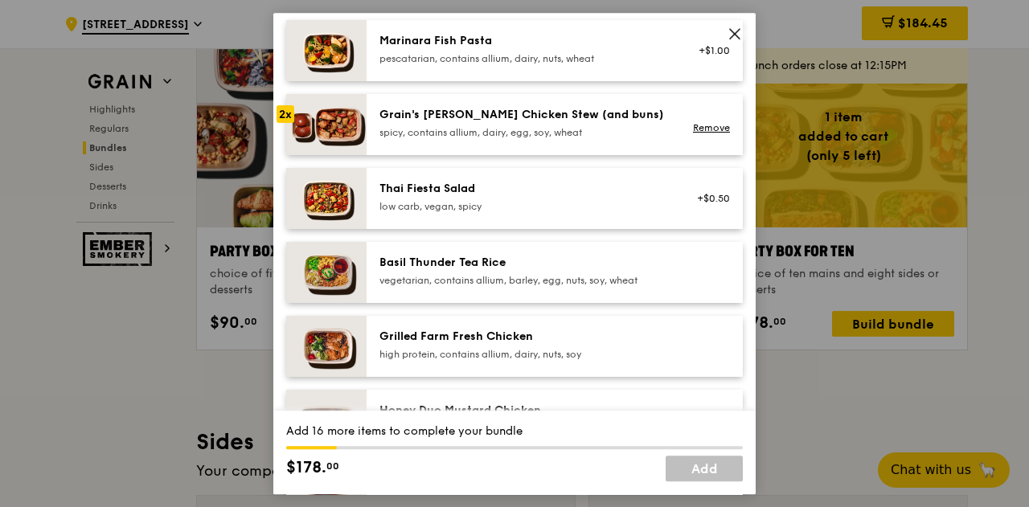
scroll to position [241, 0]
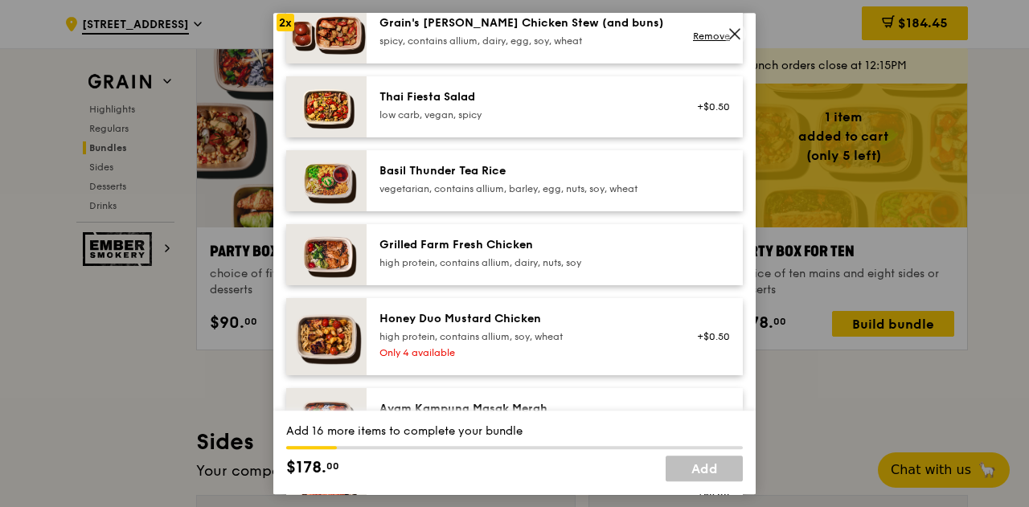
click at [573, 238] on div "Grilled Farm Fresh Chicken" at bounding box center [523, 245] width 289 height 16
click at [556, 334] on div "high protein, contains allium, soy, wheat" at bounding box center [523, 336] width 289 height 13
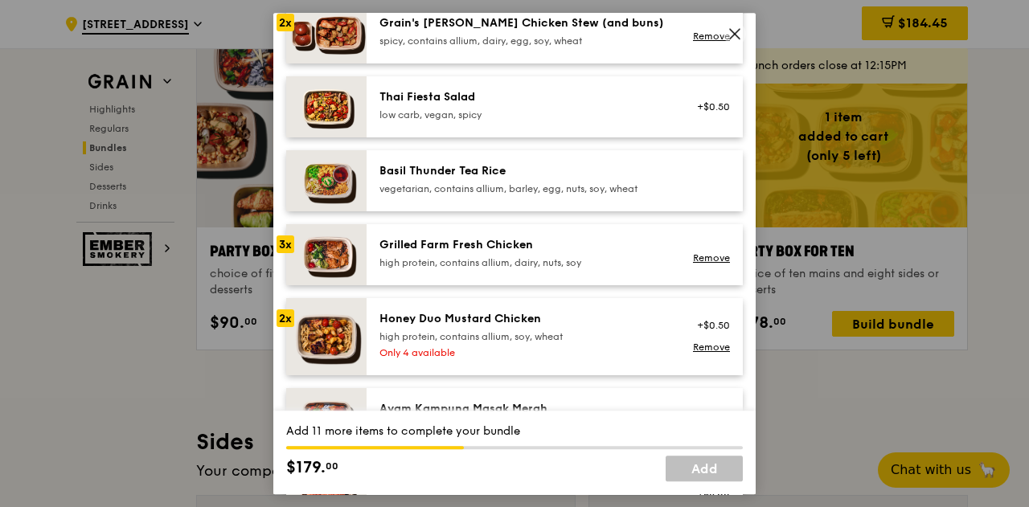
click at [556, 334] on div "high protein, contains allium, soy, wheat" at bounding box center [523, 336] width 289 height 13
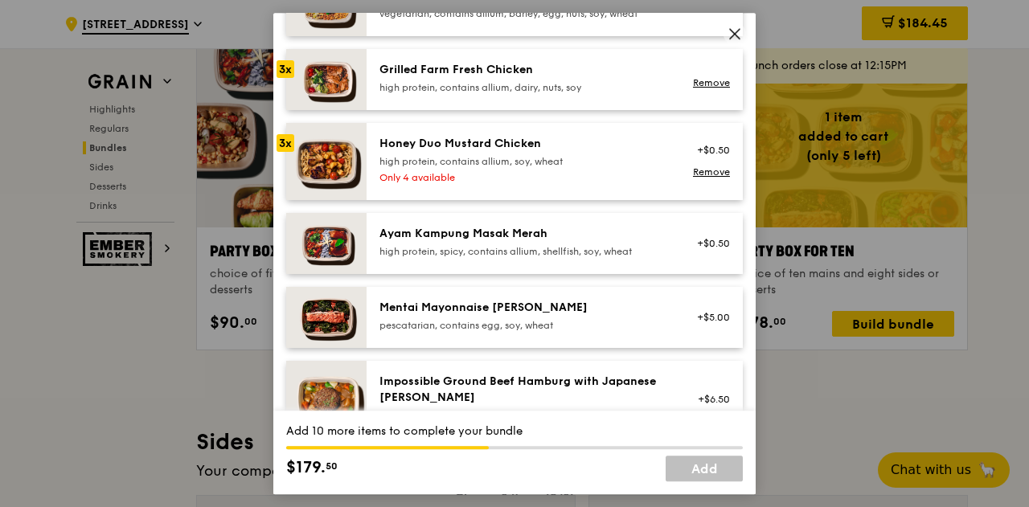
scroll to position [482, 0]
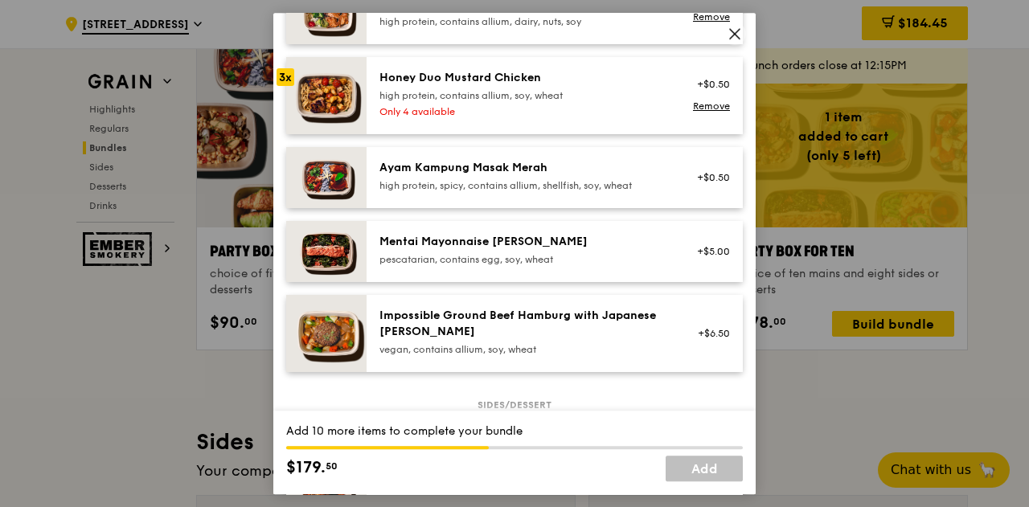
click at [617, 175] on div "Ayam Kampung Masak Merah high protein, spicy, contains allium, shellfish, soy, …" at bounding box center [523, 176] width 289 height 32
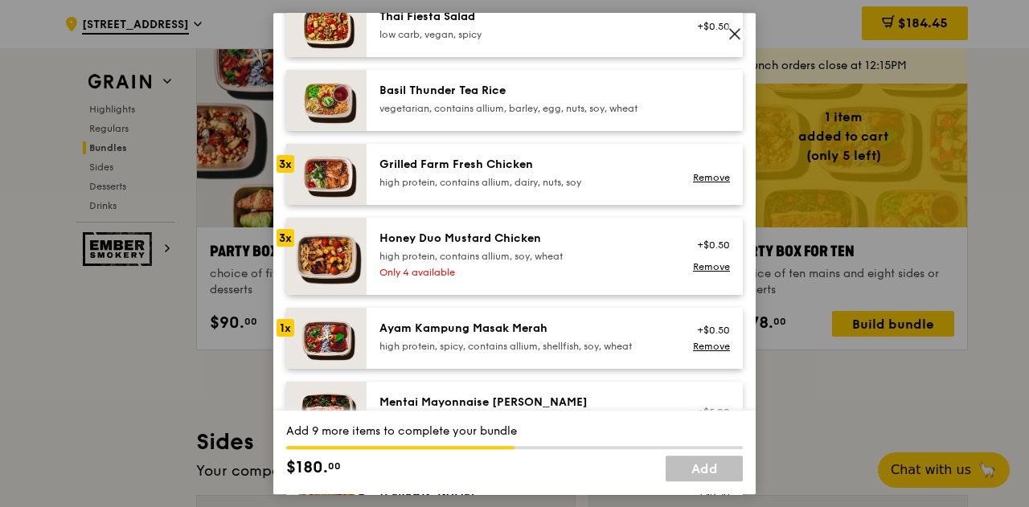
scroll to position [402, 0]
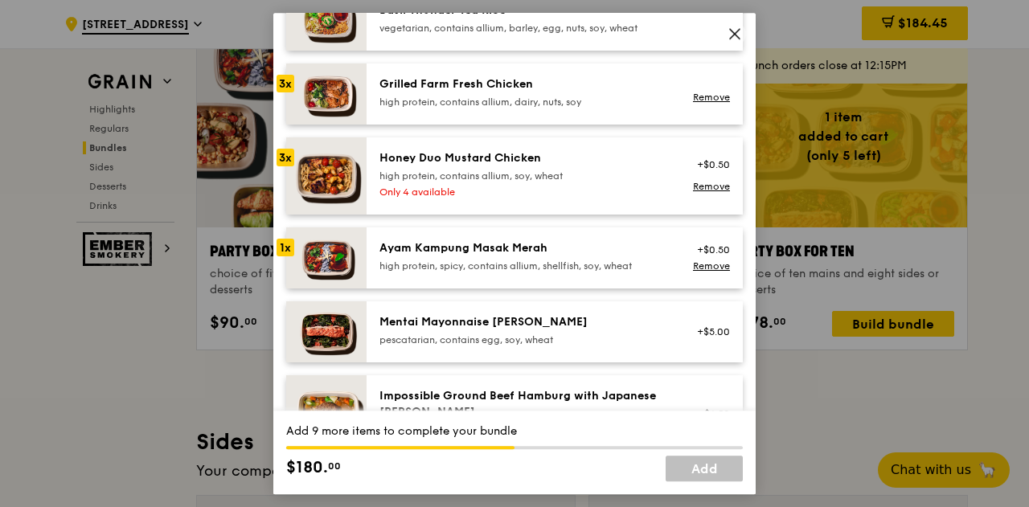
click at [600, 249] on div "Ayam Kampung Masak Merah" at bounding box center [523, 248] width 289 height 16
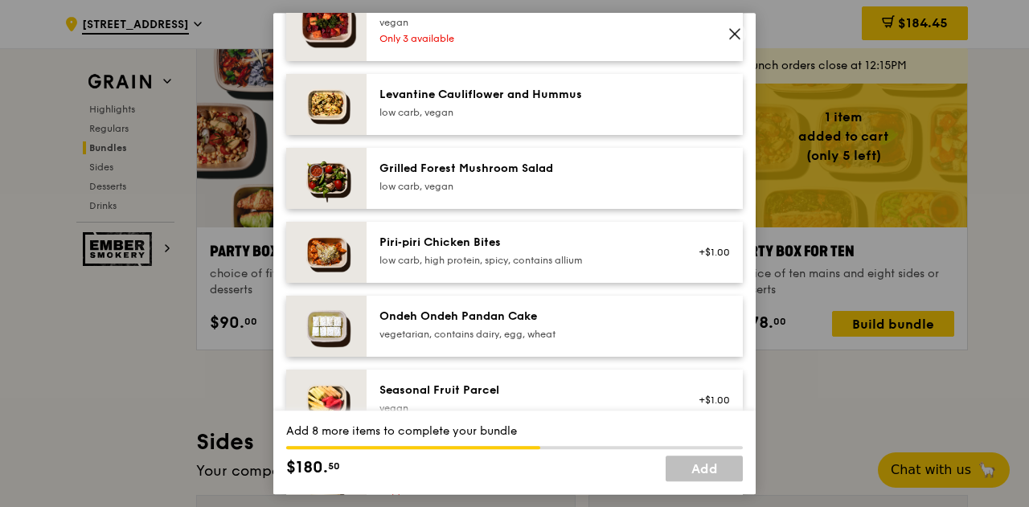
scroll to position [1045, 0]
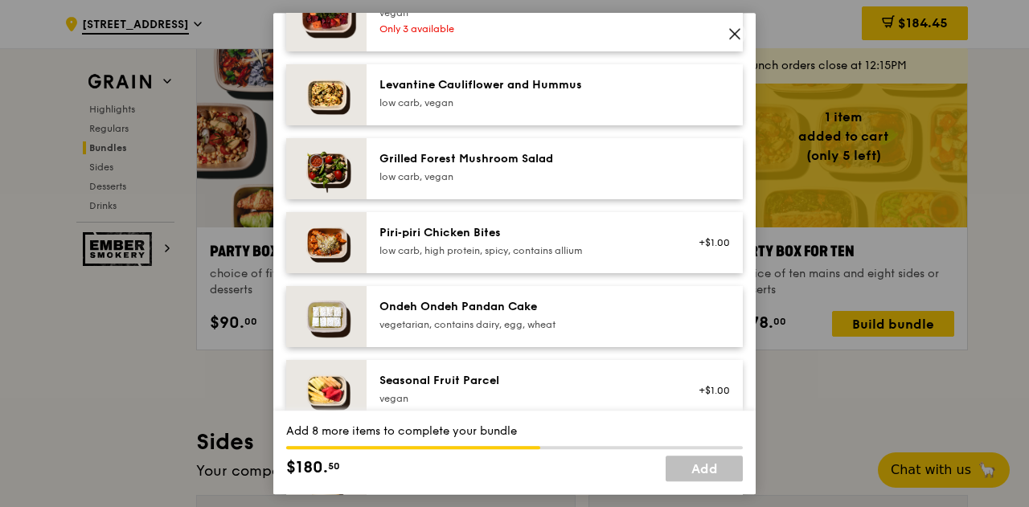
click at [628, 318] on div "vegetarian, contains dairy, egg, wheat" at bounding box center [523, 324] width 289 height 13
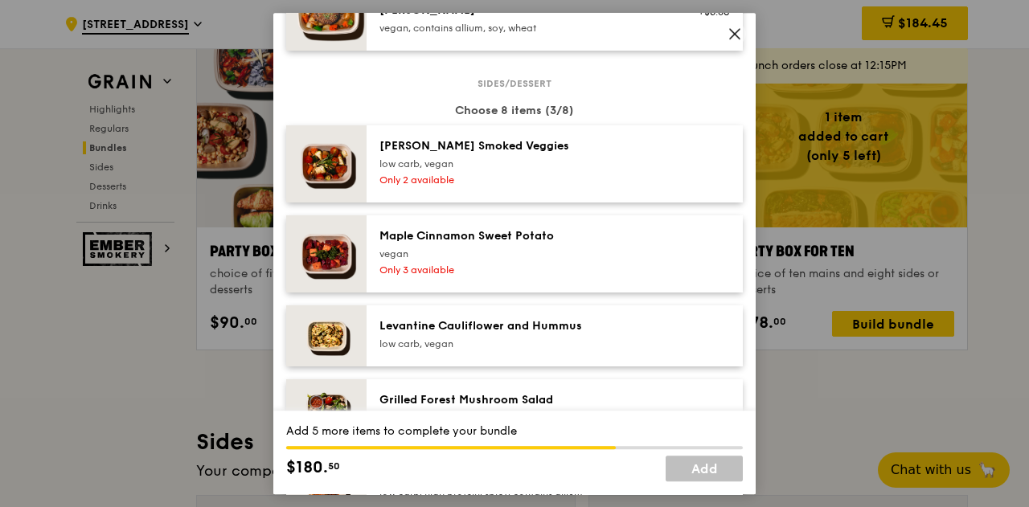
click at [633, 156] on div "[PERSON_NAME] Smoked Veggies low carb, vegan" at bounding box center [523, 154] width 289 height 32
click at [635, 266] on div "Only 3 available" at bounding box center [523, 270] width 289 height 13
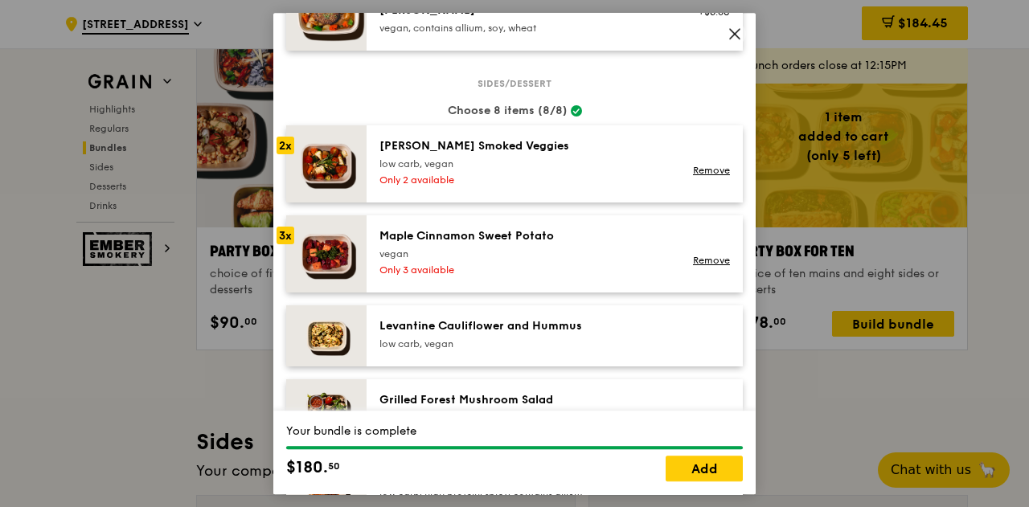
scroll to position [884, 0]
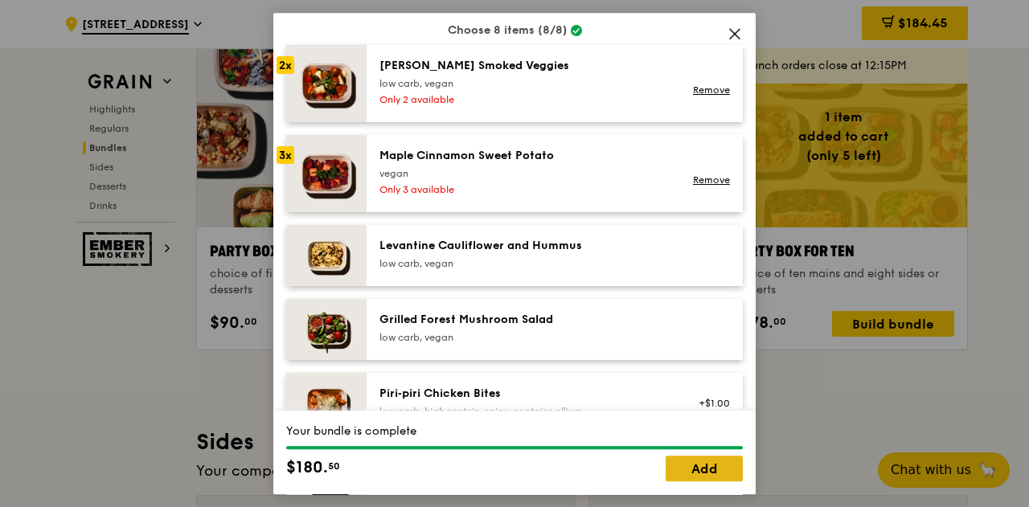
click at [720, 467] on link "Add" at bounding box center [704, 469] width 77 height 26
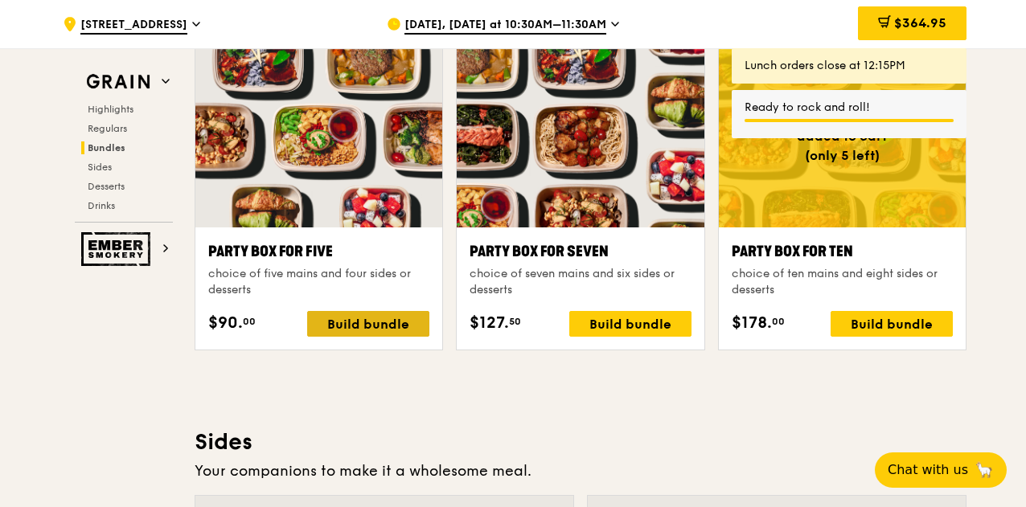
click at [399, 326] on div "Build bundle" at bounding box center [368, 324] width 122 height 26
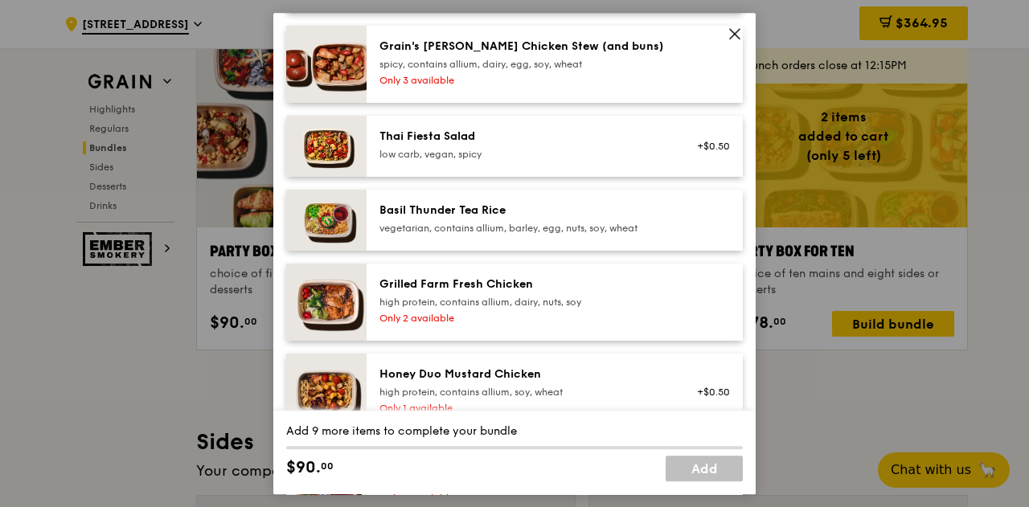
scroll to position [241, 0]
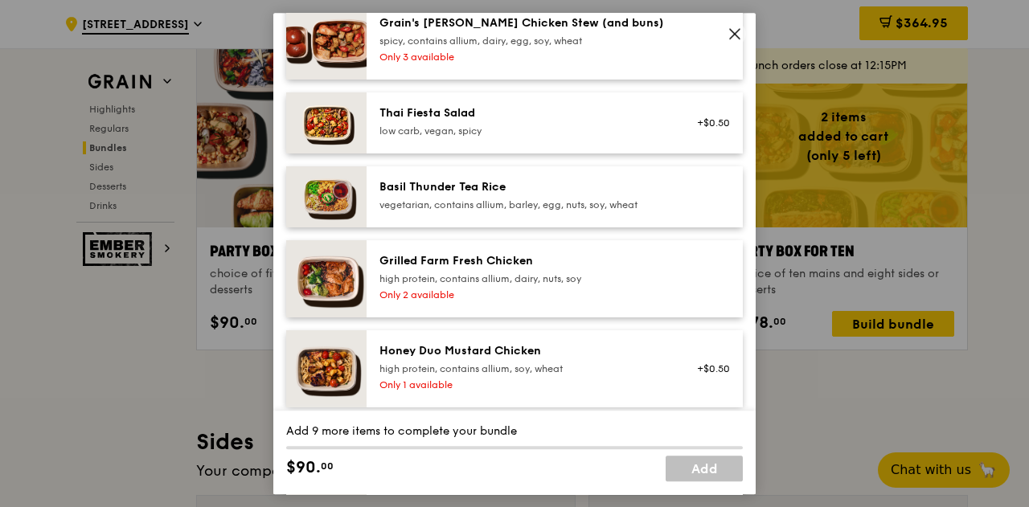
click at [637, 268] on div "Grilled Farm Fresh Chicken" at bounding box center [523, 261] width 289 height 16
click at [603, 367] on div "high protein, contains allium, soy, wheat" at bounding box center [523, 369] width 289 height 13
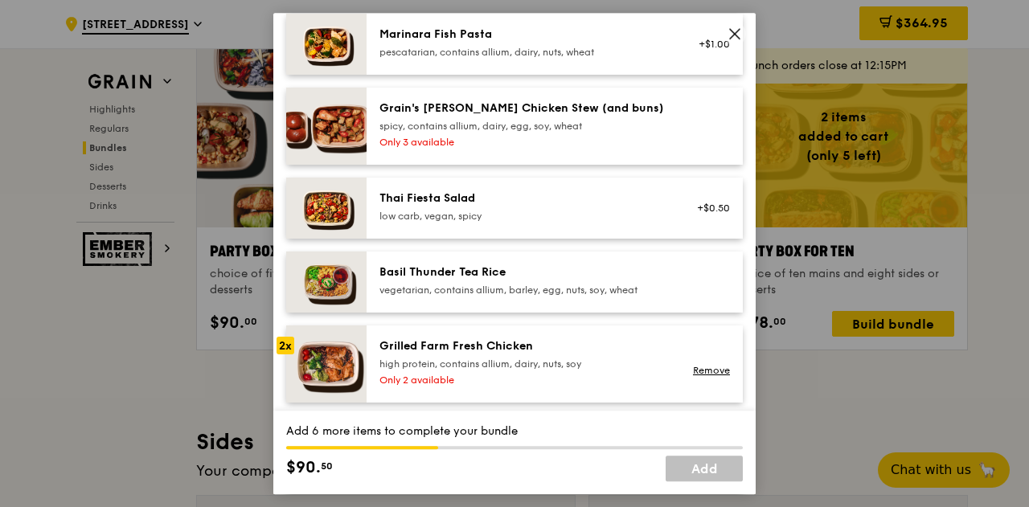
scroll to position [80, 0]
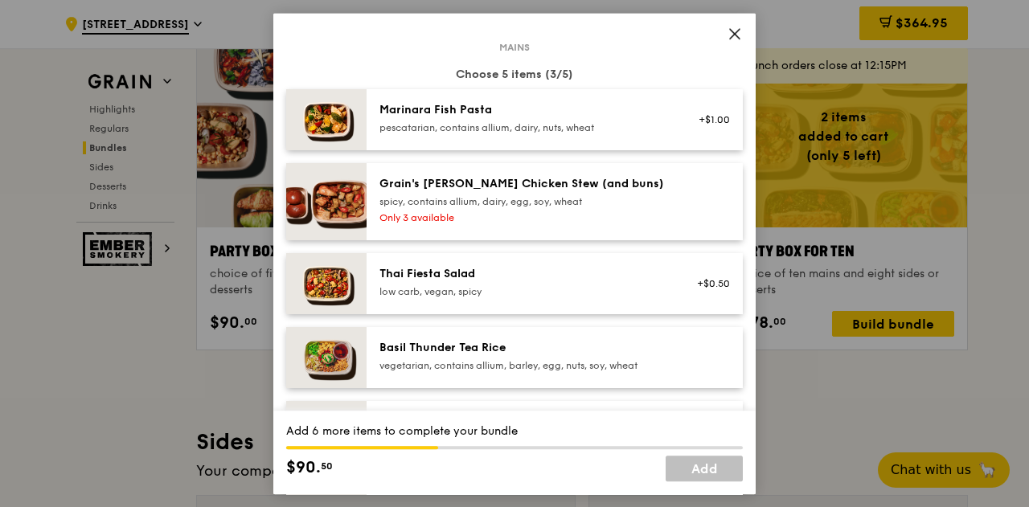
click at [613, 199] on div "spicy, contains allium, dairy, egg, soy, wheat" at bounding box center [523, 201] width 289 height 13
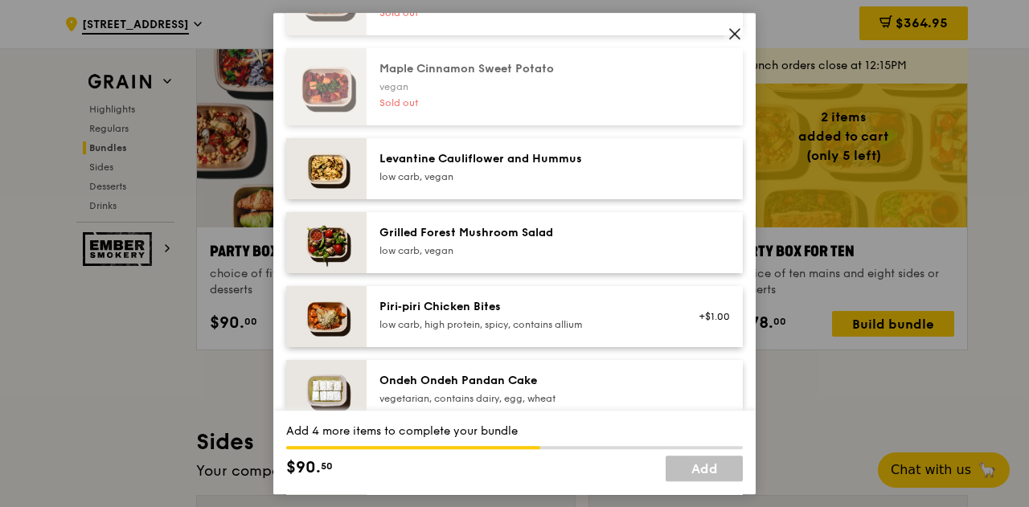
scroll to position [1045, 0]
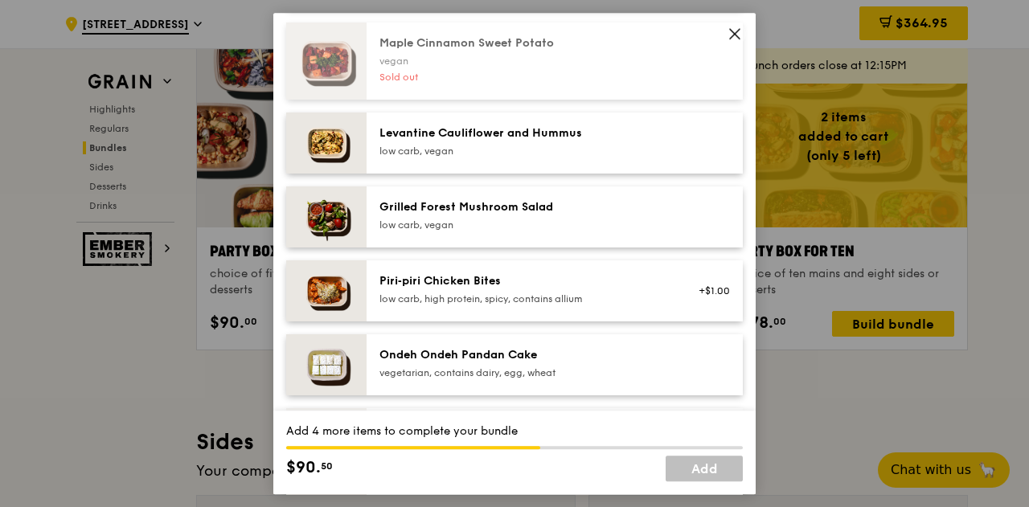
click at [613, 199] on div "Grilled Forest Mushroom Salad" at bounding box center [523, 207] width 289 height 16
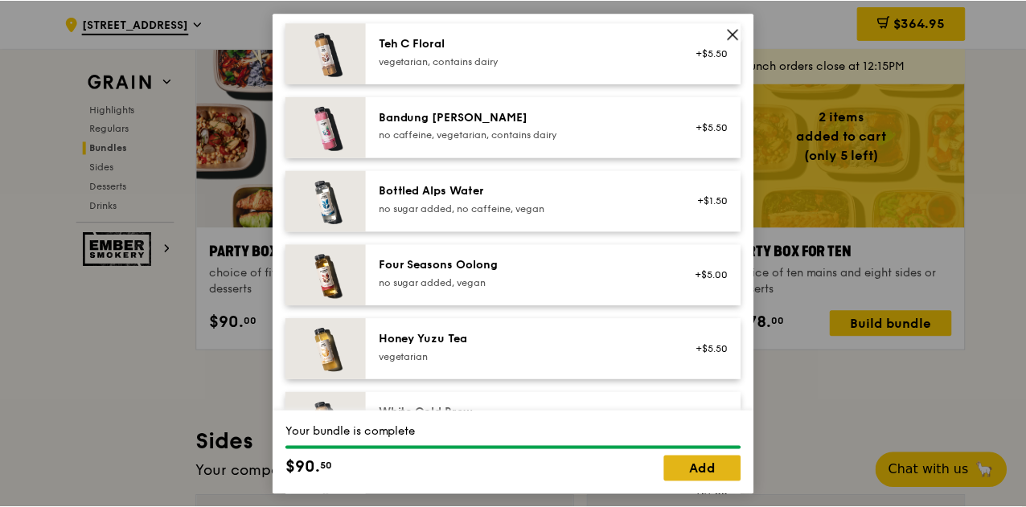
scroll to position [1849, 0]
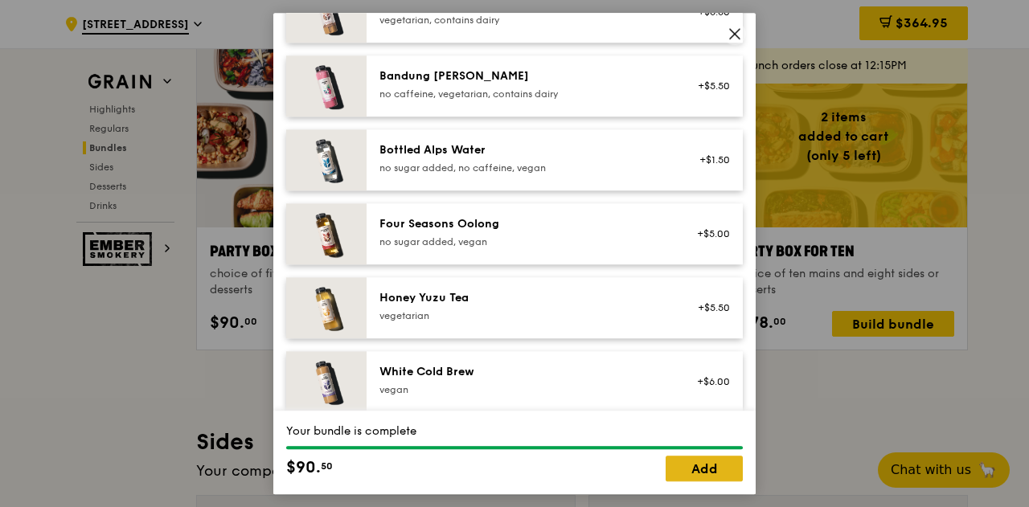
click at [720, 470] on link "Add" at bounding box center [704, 469] width 77 height 26
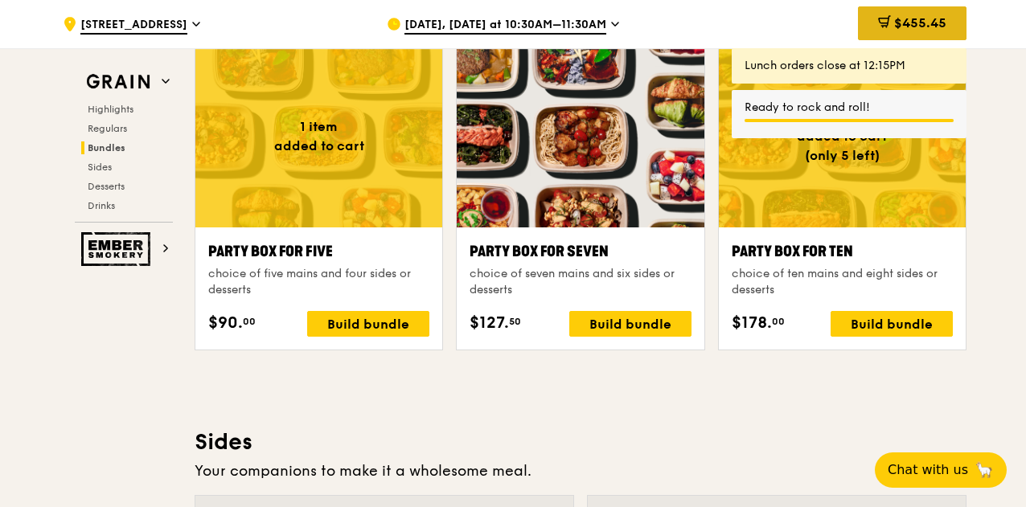
click at [908, 22] on span "$455.45" at bounding box center [920, 22] width 52 height 15
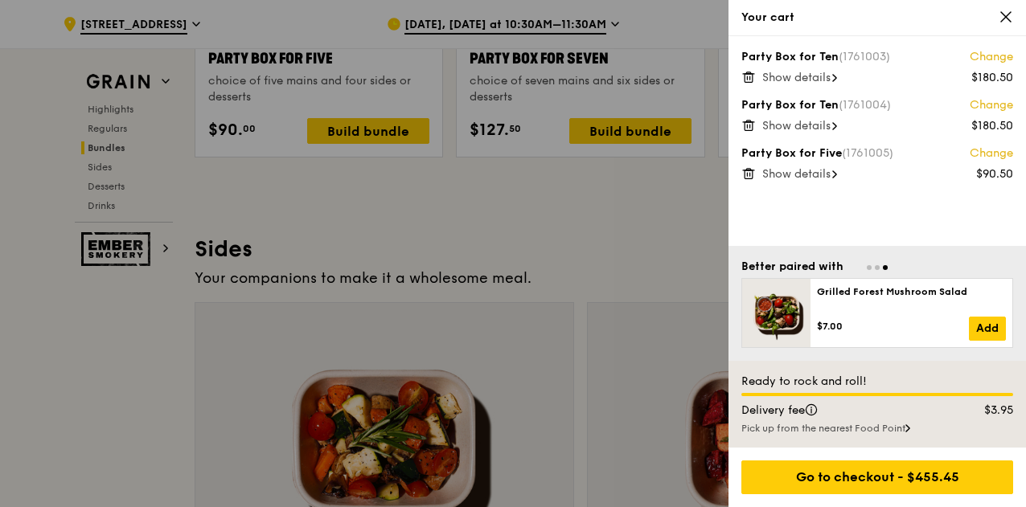
scroll to position [3457, 0]
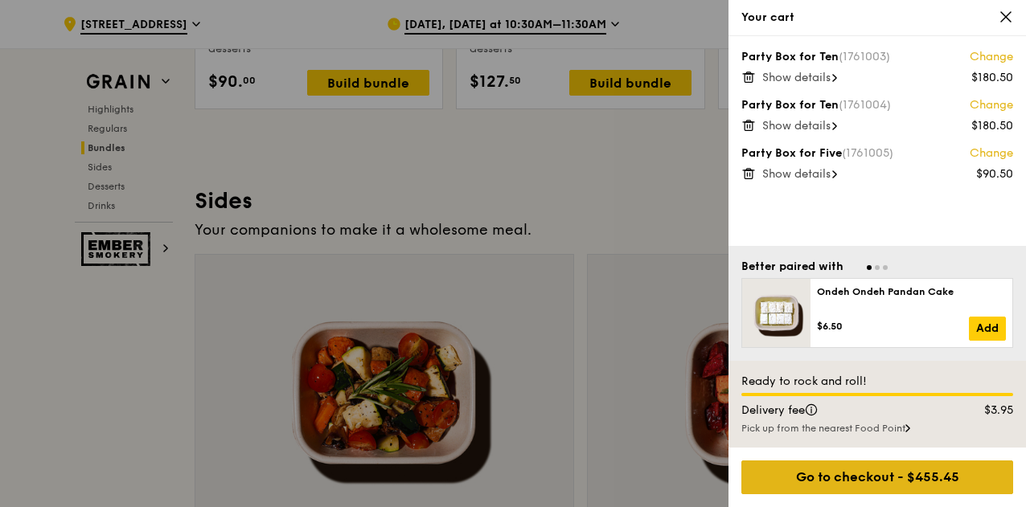
click at [854, 475] on div "Go to checkout - $455.45" at bounding box center [877, 478] width 272 height 34
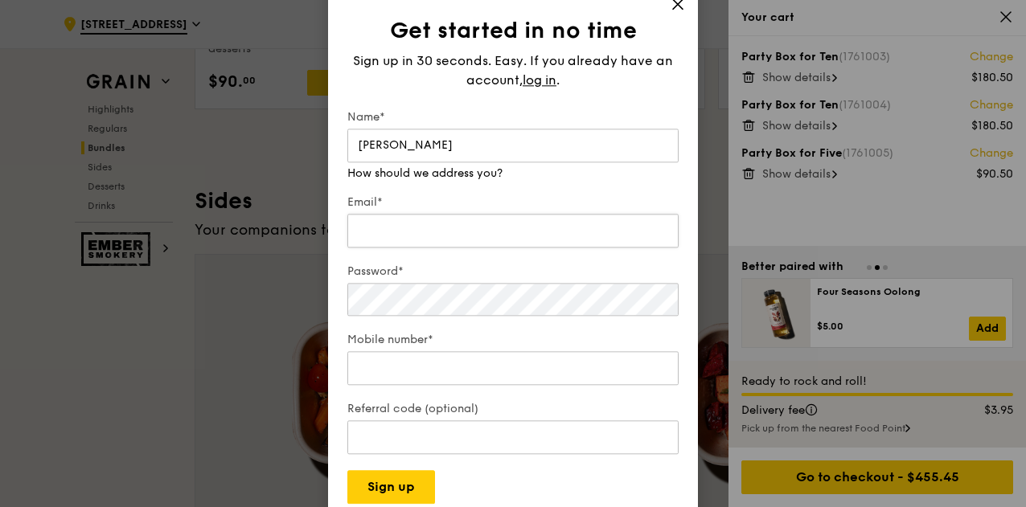
type input "[PERSON_NAME]"
click at [471, 227] on input "Email*" at bounding box center [512, 215] width 331 height 34
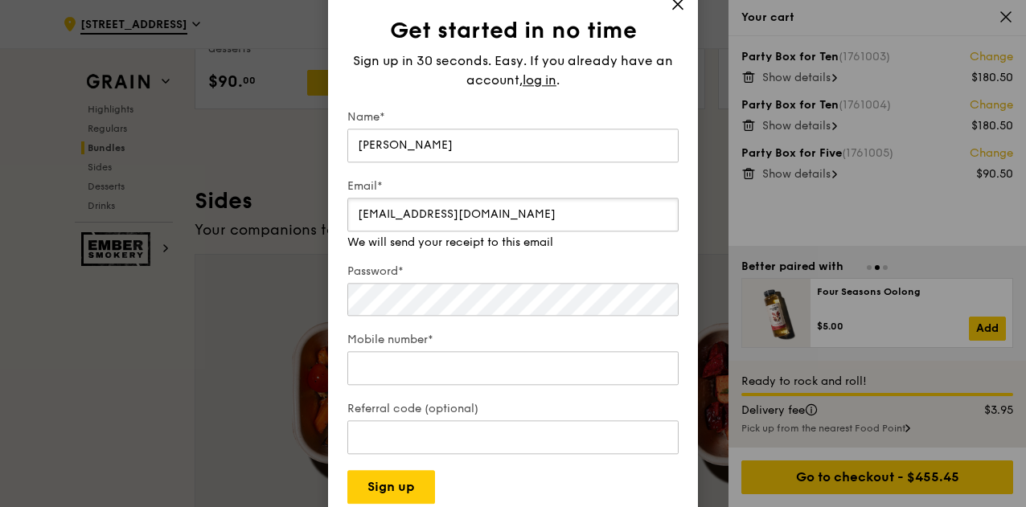
type input "[EMAIL_ADDRESS][DOMAIN_NAME]"
click at [424, 303] on div "Password*" at bounding box center [512, 291] width 331 height 55
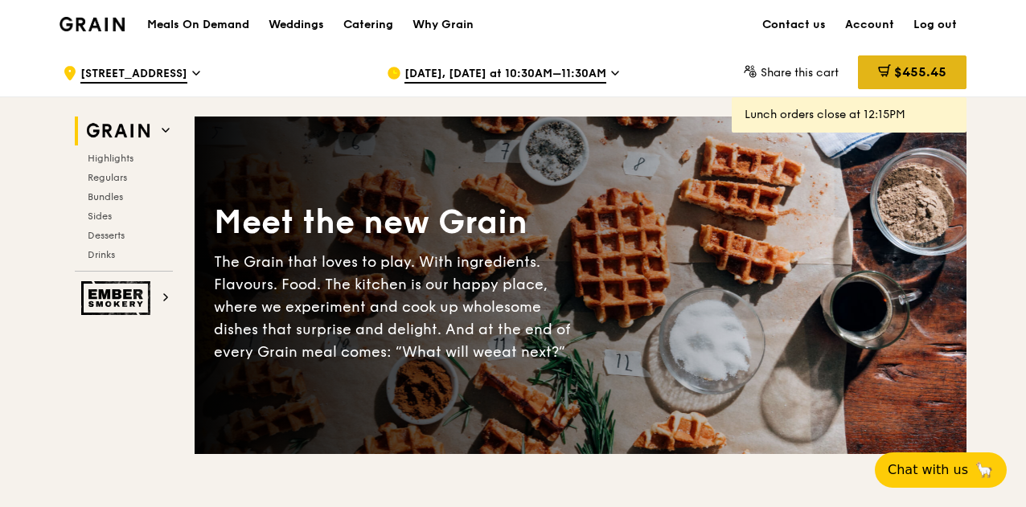
click at [894, 72] on span "$455.45" at bounding box center [920, 71] width 52 height 15
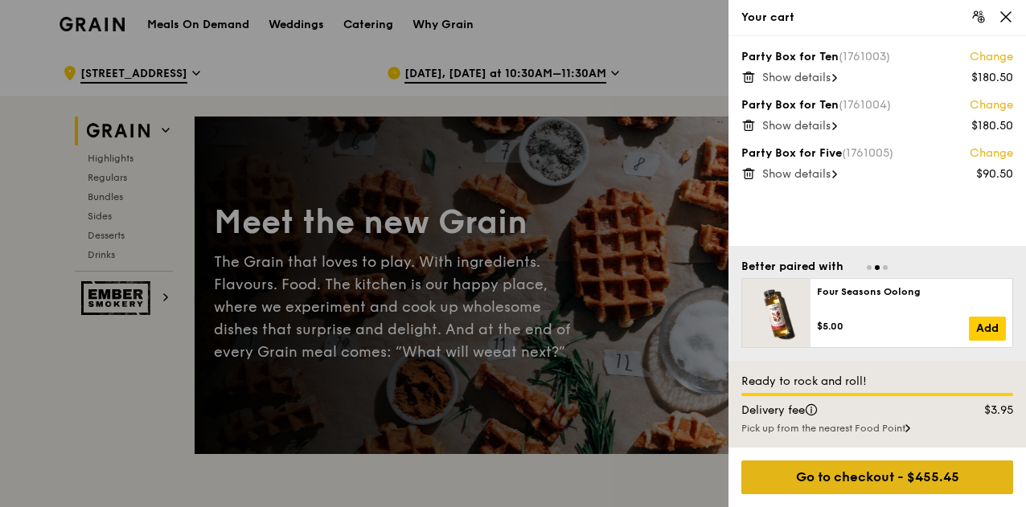
click at [834, 474] on div "Go to checkout - $455.45" at bounding box center [877, 478] width 272 height 34
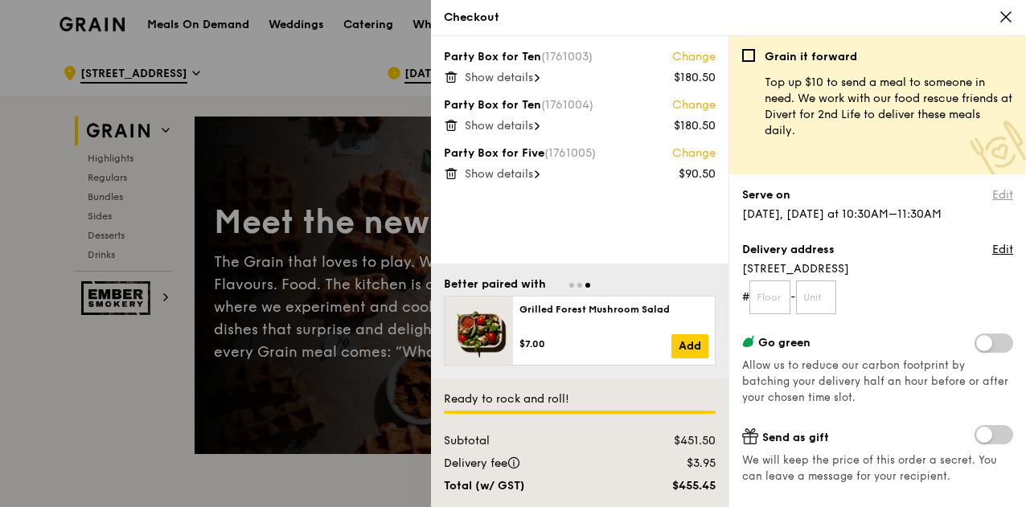
click at [992, 192] on link "Edit" at bounding box center [1002, 195] width 21 height 16
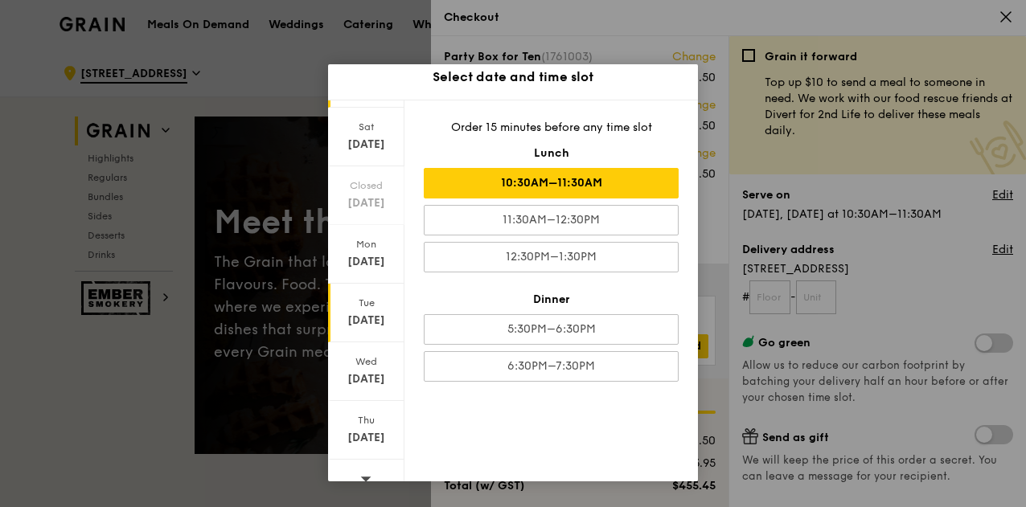
scroll to position [45, 0]
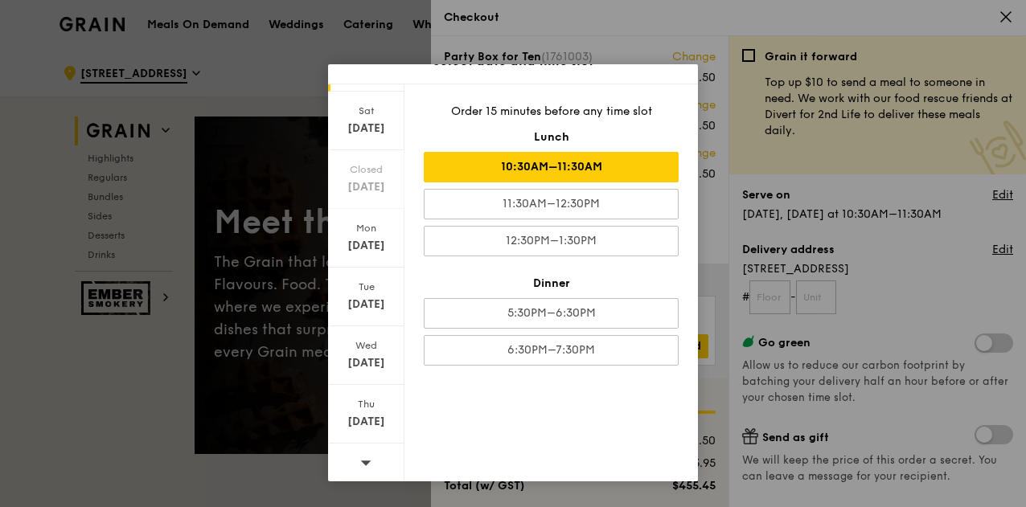
click at [363, 461] on icon at bounding box center [366, 463] width 10 height 5
click at [371, 298] on div "[DATE]" at bounding box center [366, 305] width 72 height 16
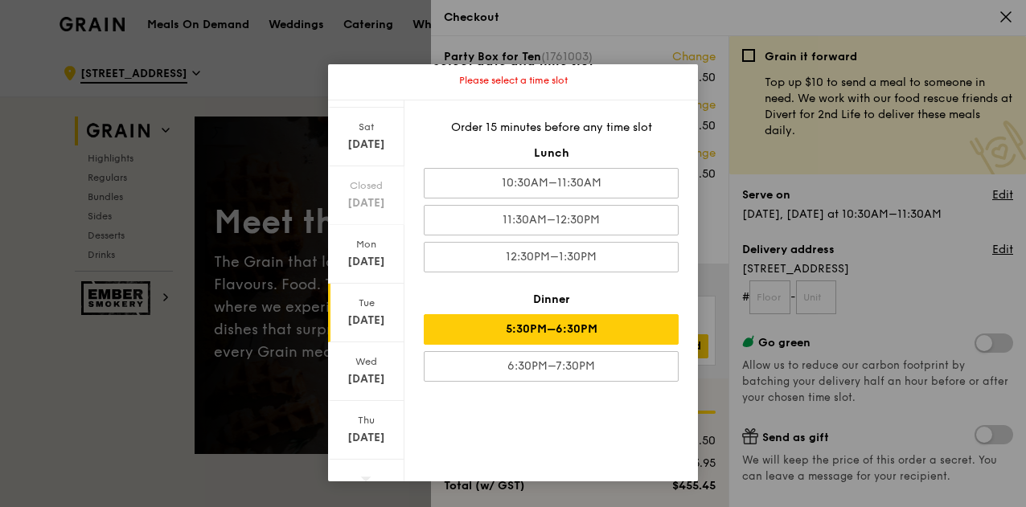
click at [579, 332] on div "5:30PM–6:30PM" at bounding box center [551, 329] width 255 height 31
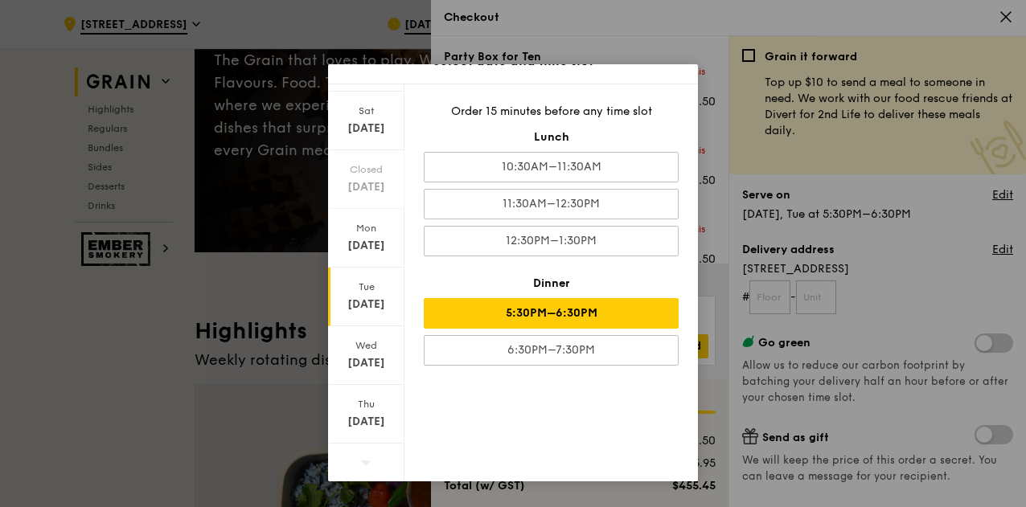
scroll to position [241, 0]
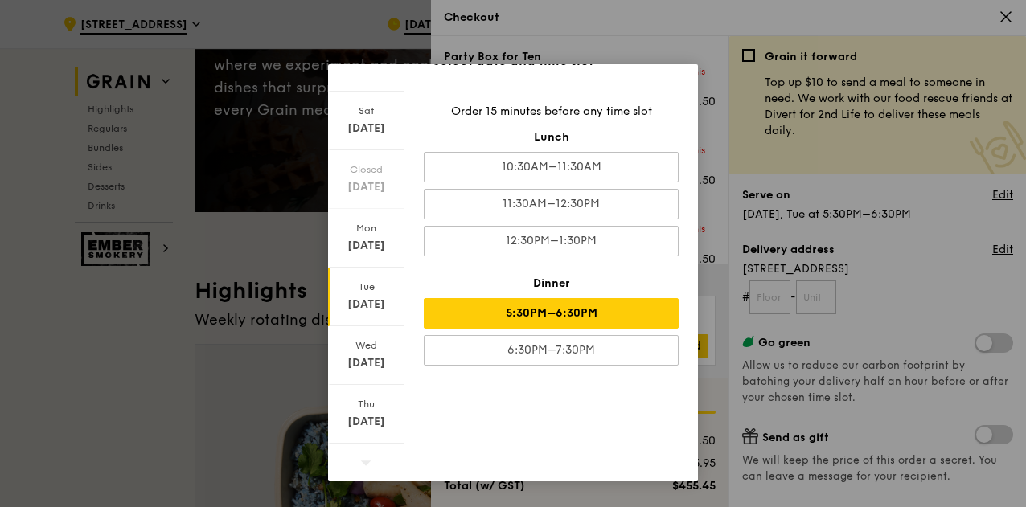
click at [624, 28] on div "Select date and time slot [DATE] [DATE] Closed [DATE] [DATE] [DATE] [DATE] [DAT…" at bounding box center [513, 253] width 1026 height 507
click at [588, 311] on div "5:30PM–6:30PM" at bounding box center [551, 313] width 255 height 31
click at [368, 300] on div "[DATE]" at bounding box center [366, 305] width 72 height 16
click at [358, 293] on div "[DATE]" at bounding box center [366, 297] width 76 height 59
click at [611, 310] on div "5:30PM–6:30PM" at bounding box center [551, 313] width 255 height 31
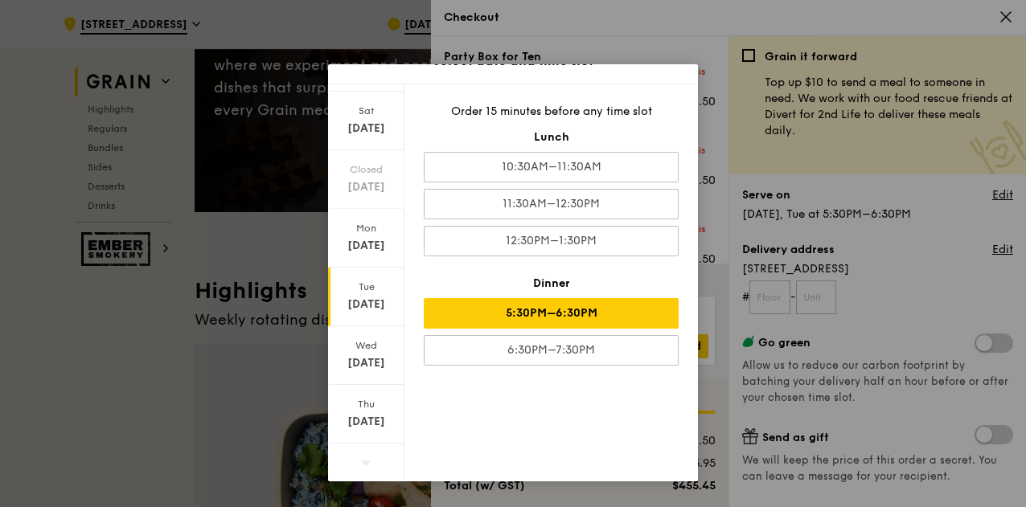
click at [611, 310] on div "5:30PM–6:30PM" at bounding box center [551, 313] width 255 height 31
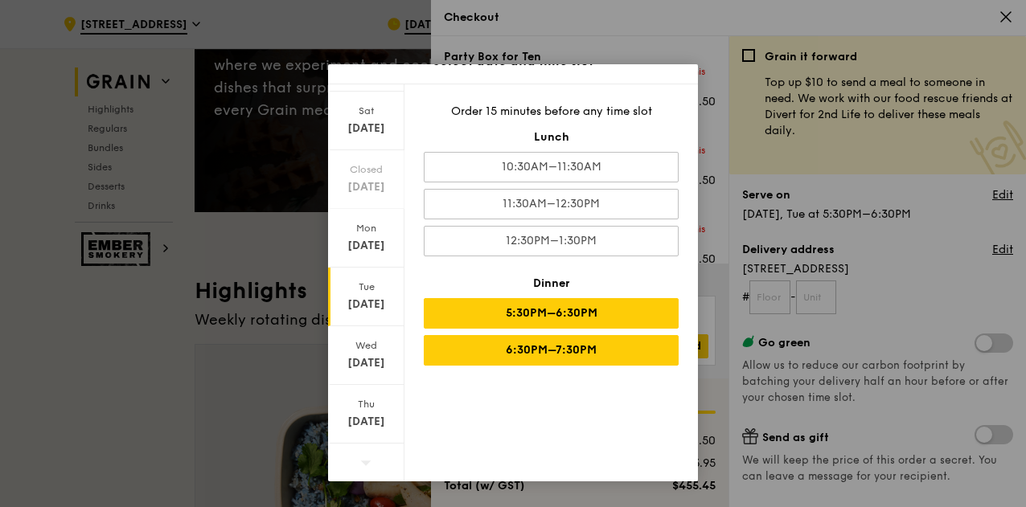
click at [613, 345] on div "6:30PM–7:30PM" at bounding box center [551, 350] width 255 height 31
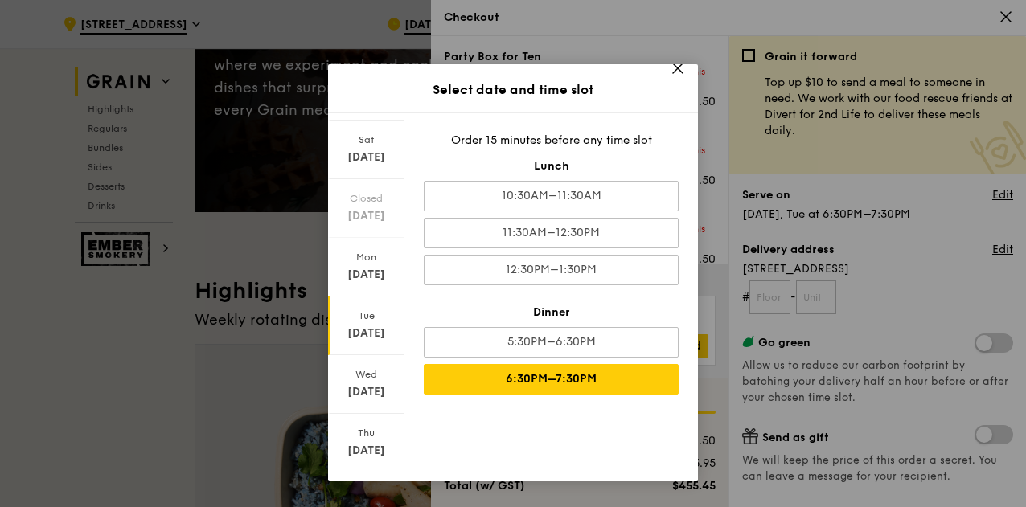
scroll to position [0, 0]
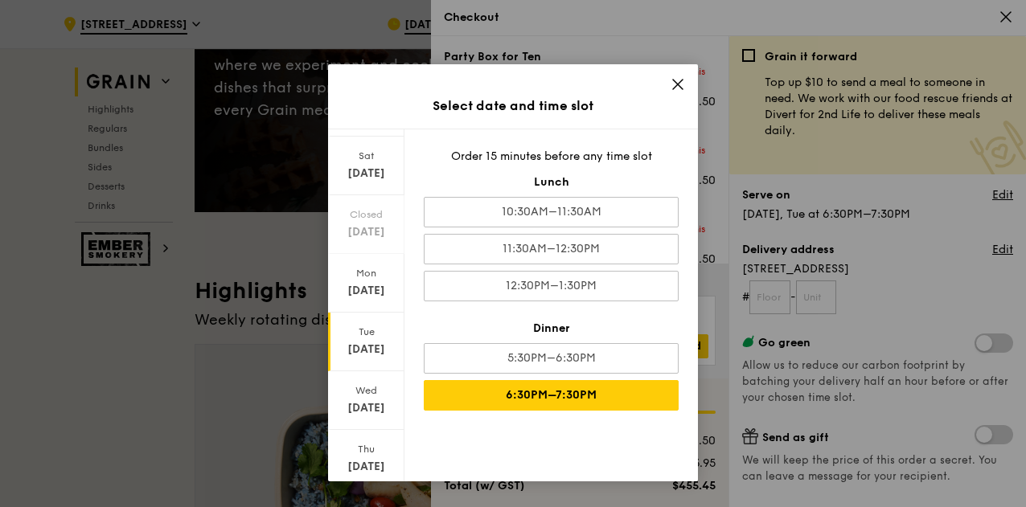
click at [670, 82] on icon at bounding box center [677, 84] width 14 height 14
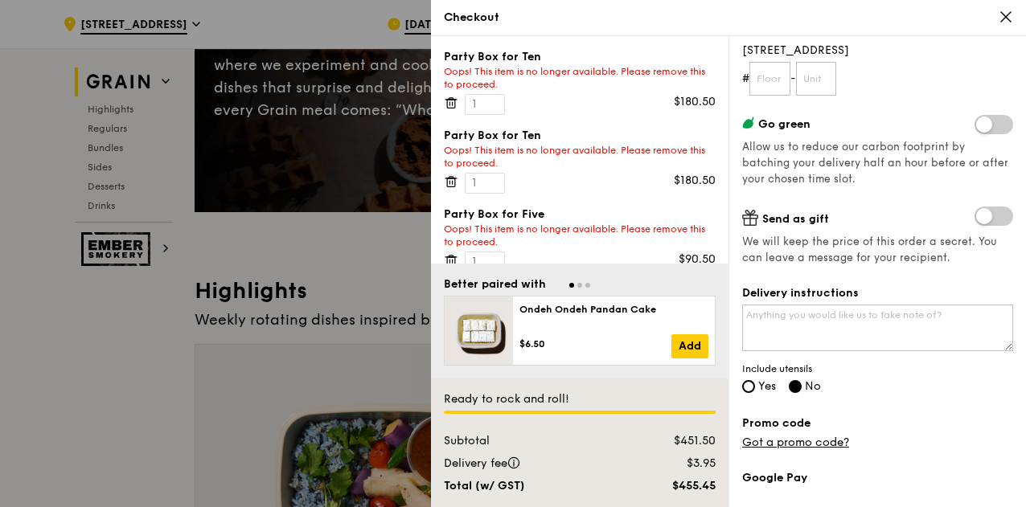
scroll to position [241, 0]
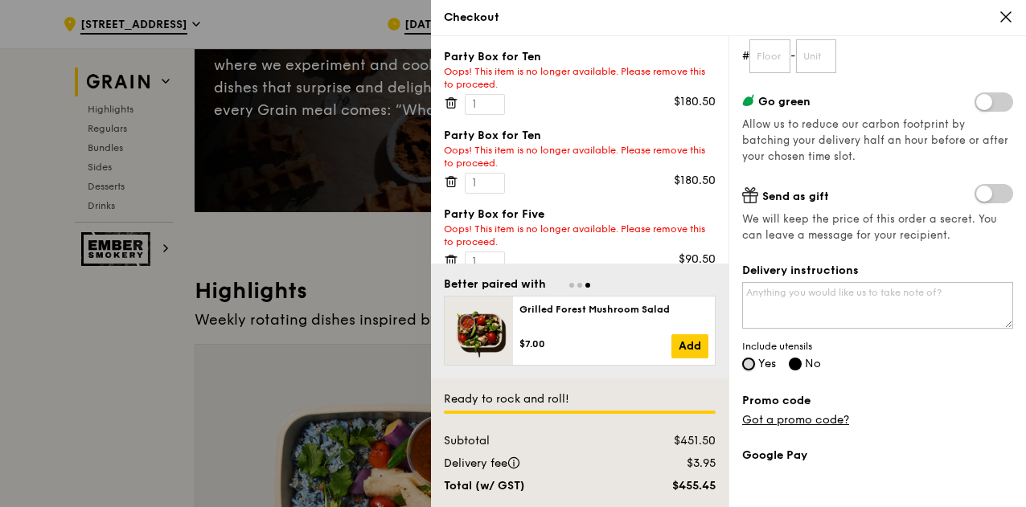
click at [746, 362] on input "Yes" at bounding box center [748, 364] width 13 height 13
radio input "true"
radio input "false"
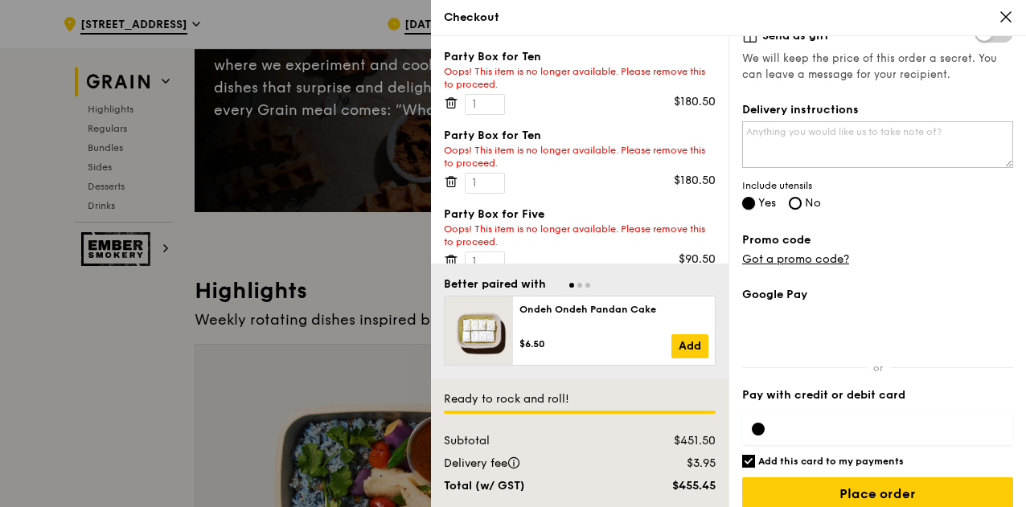
scroll to position [416, 0]
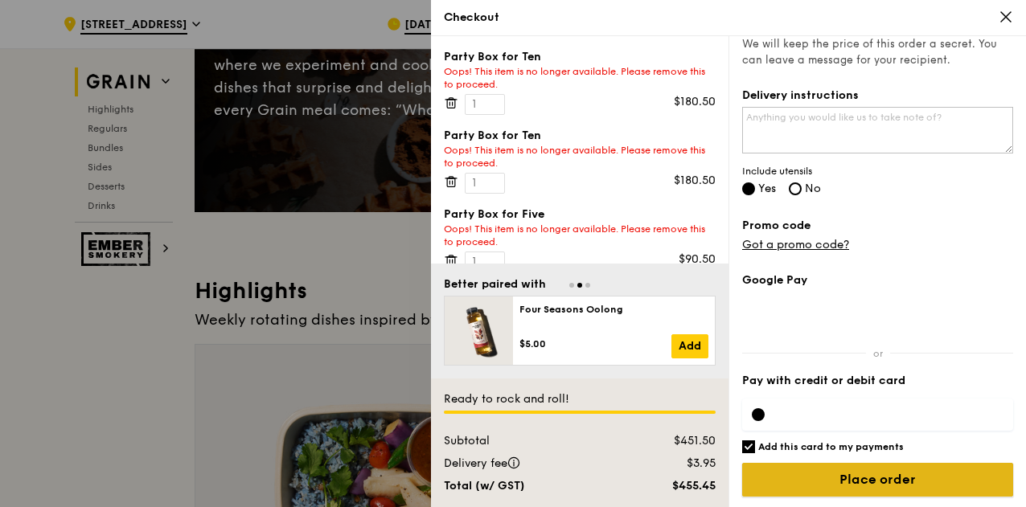
click at [860, 478] on input "Place order" at bounding box center [877, 480] width 271 height 34
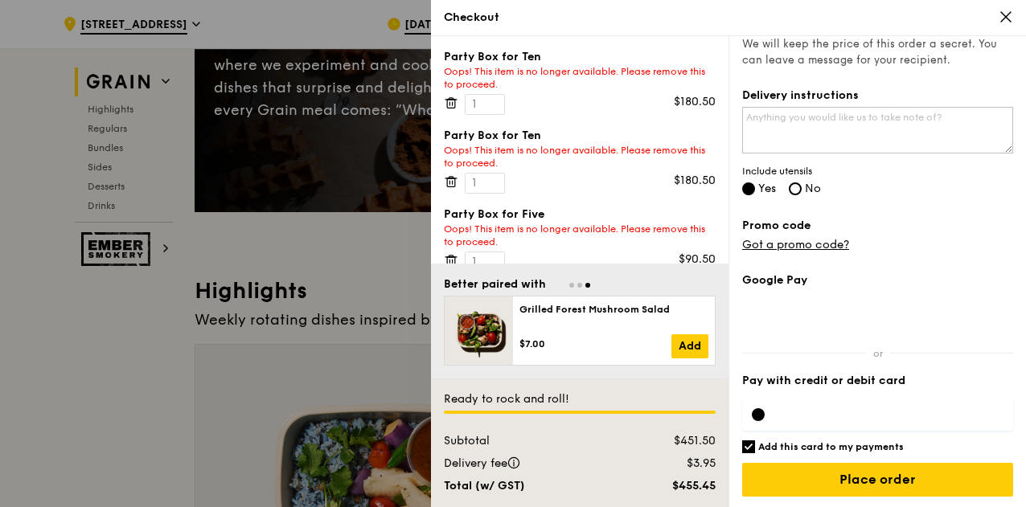
click at [761, 409] on div at bounding box center [758, 414] width 13 height 13
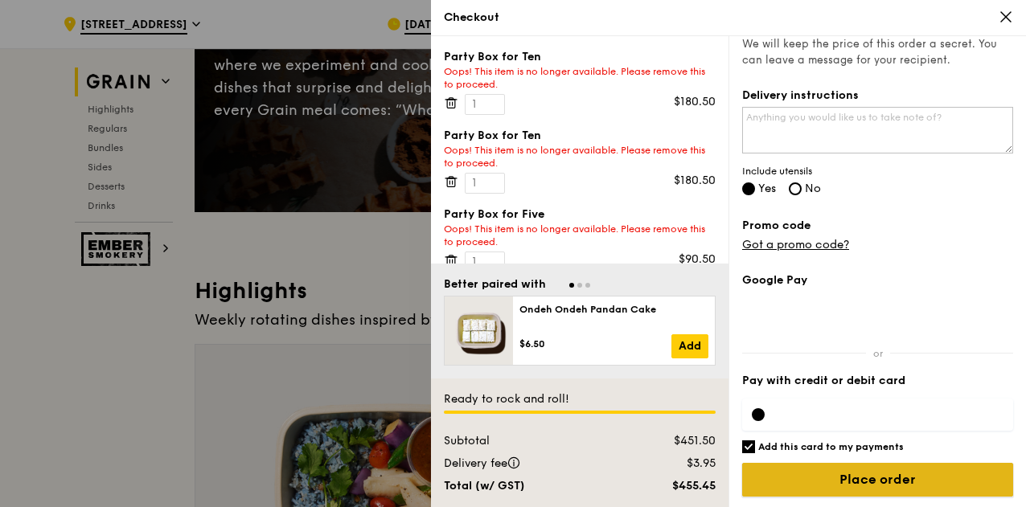
click at [873, 477] on input "Place order" at bounding box center [877, 480] width 271 height 34
click at [886, 478] on input "Place order" at bounding box center [877, 480] width 271 height 34
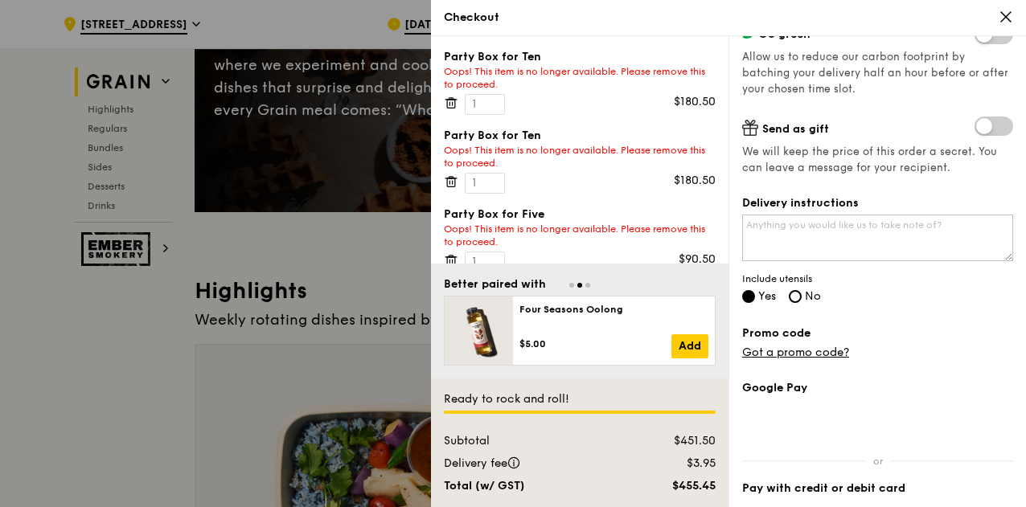
scroll to position [399, 0]
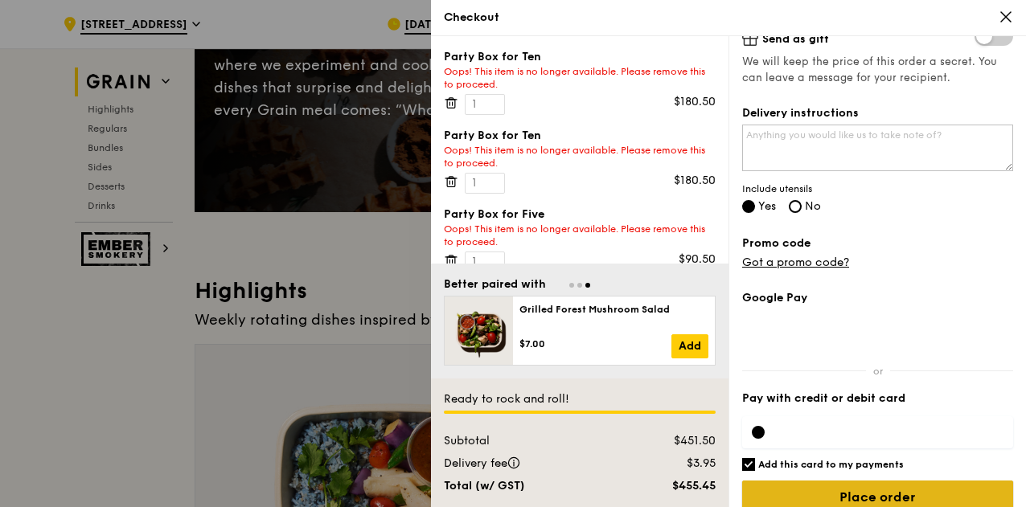
click at [858, 494] on input "Place order" at bounding box center [877, 498] width 271 height 34
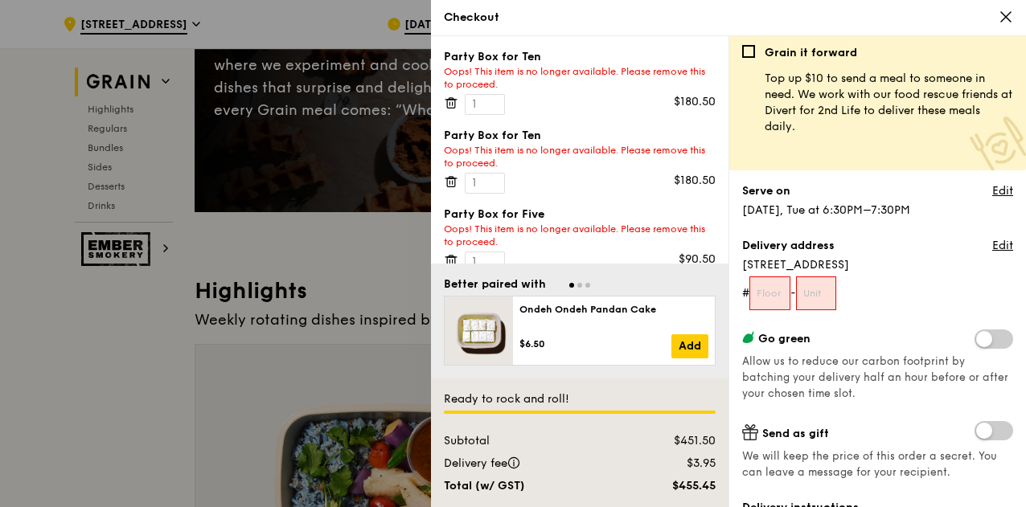
scroll to position [0, 0]
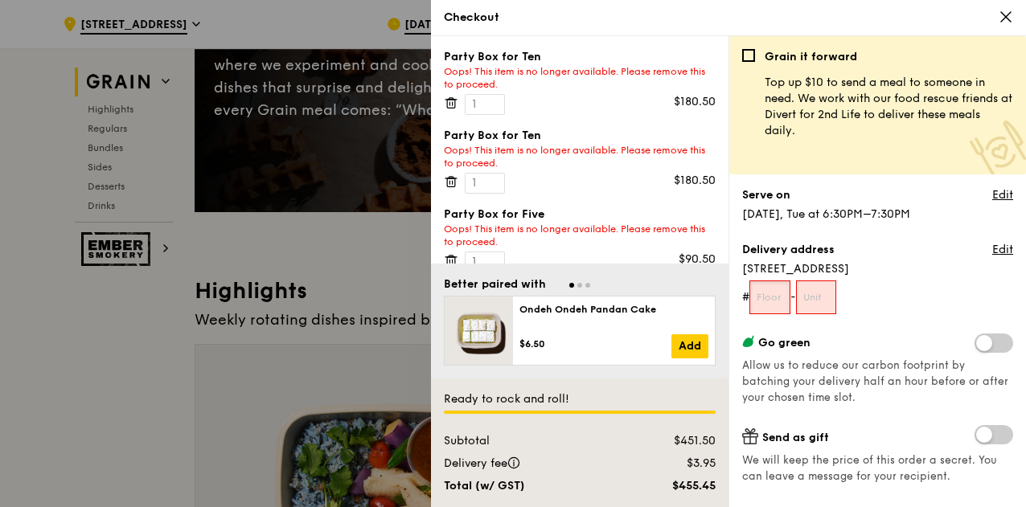
click at [773, 297] on input "text" at bounding box center [769, 298] width 41 height 34
type input "00"
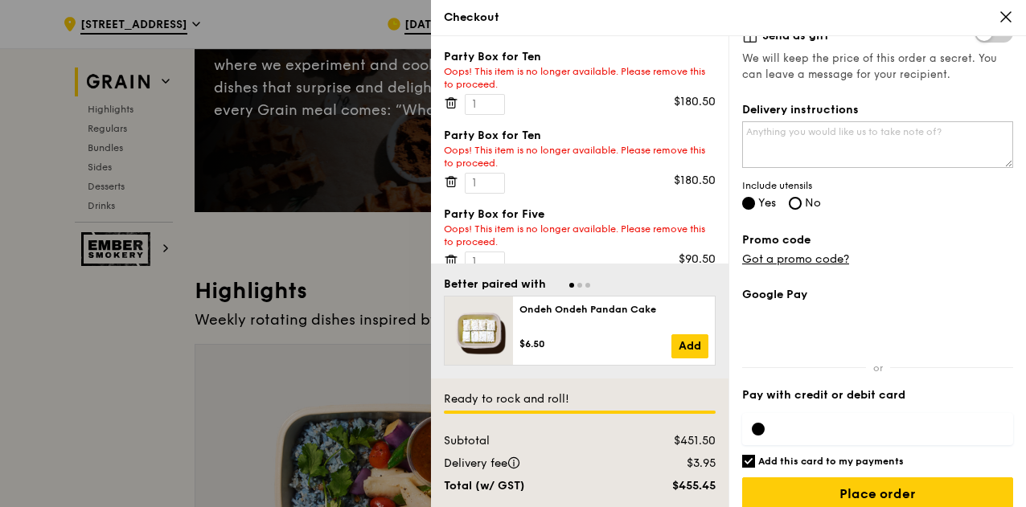
scroll to position [416, 0]
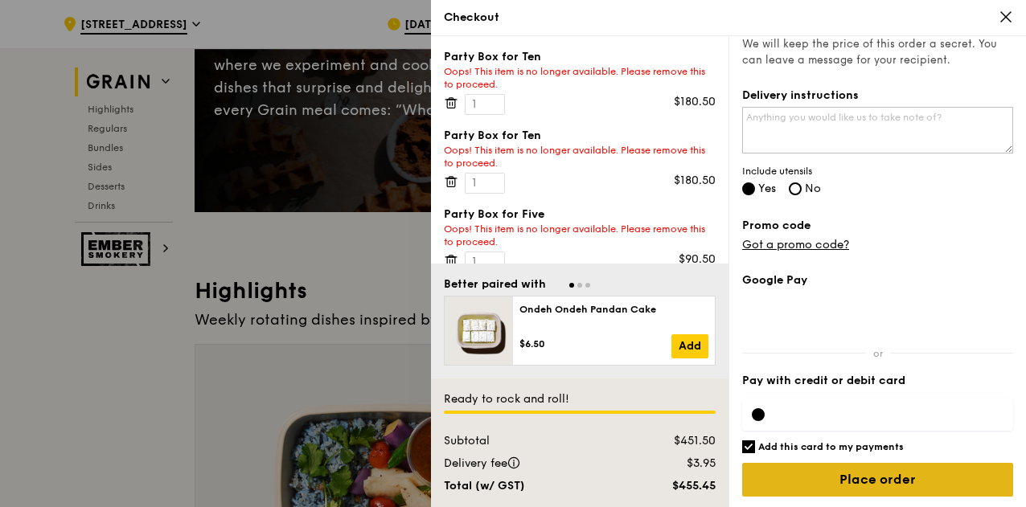
type input "00"
click at [868, 484] on input "Place order" at bounding box center [877, 480] width 271 height 34
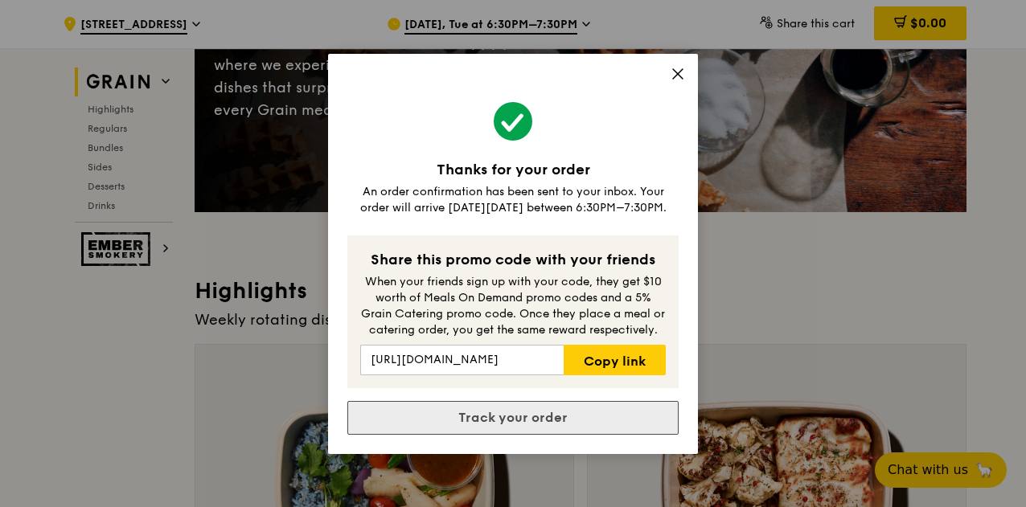
click at [523, 420] on link "Track your order" at bounding box center [512, 418] width 331 height 34
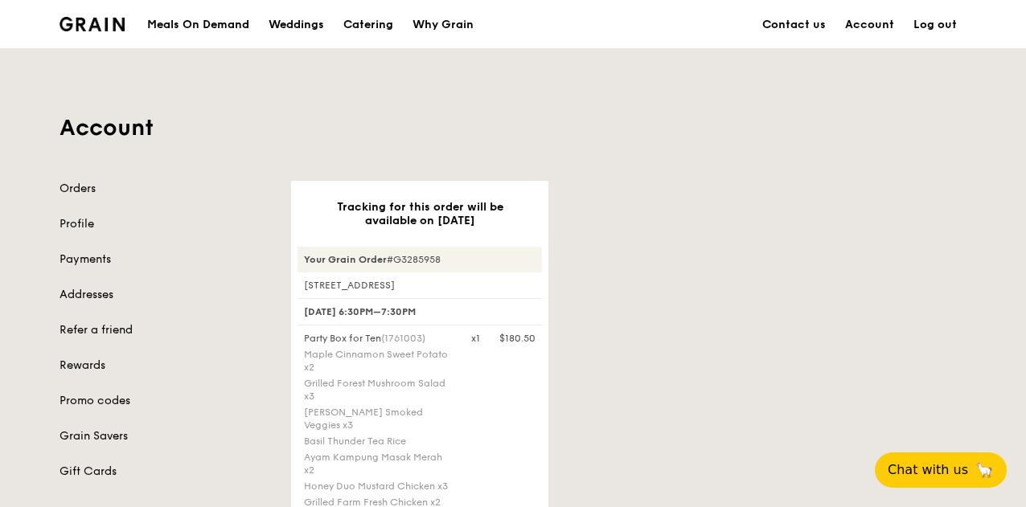
click at [944, 18] on link "Log out" at bounding box center [935, 25] width 63 height 48
